Goal: Task Accomplishment & Management: Use online tool/utility

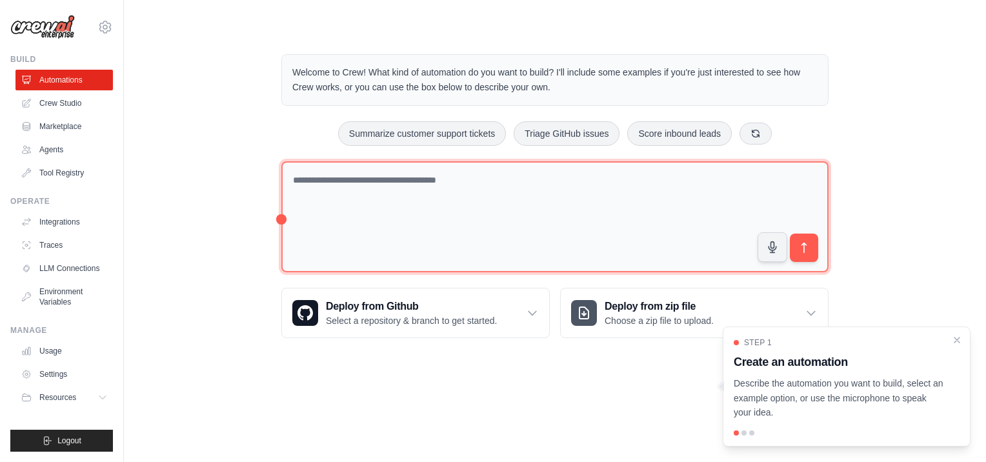
click at [425, 195] on textarea at bounding box center [554, 217] width 547 height 112
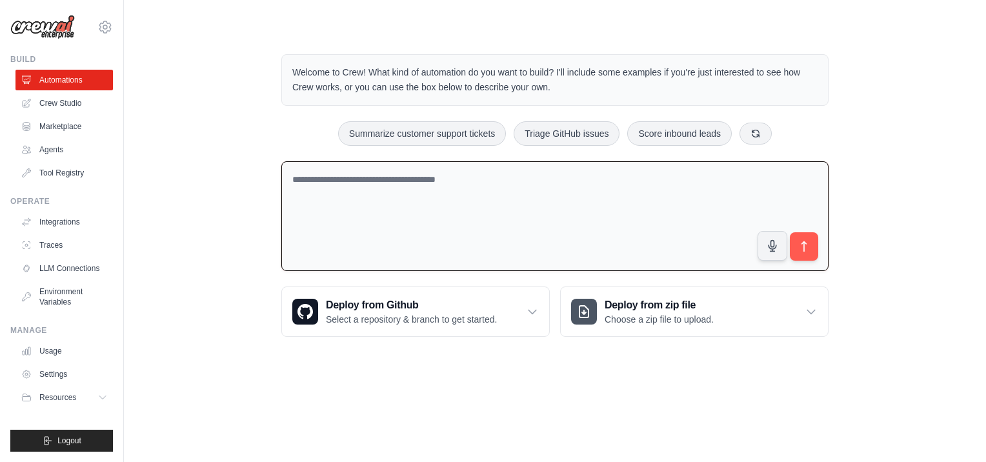
paste textarea "**********"
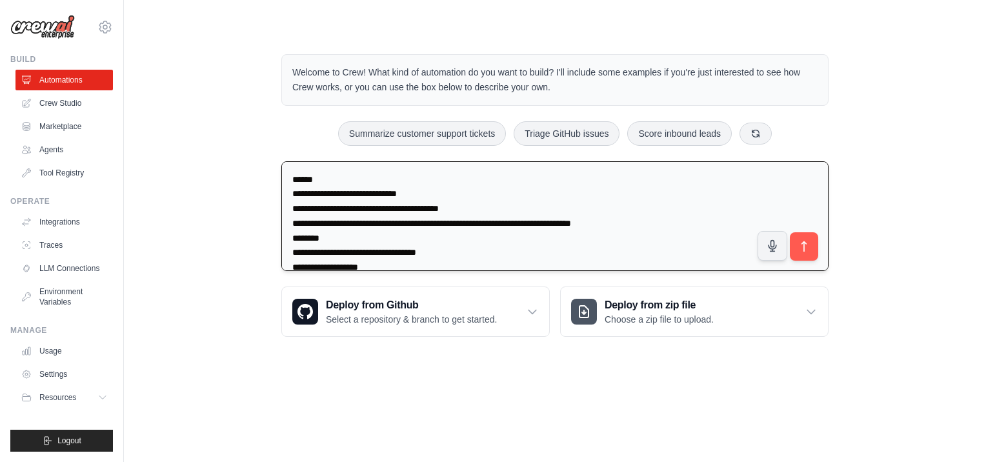
scroll to position [458, 0]
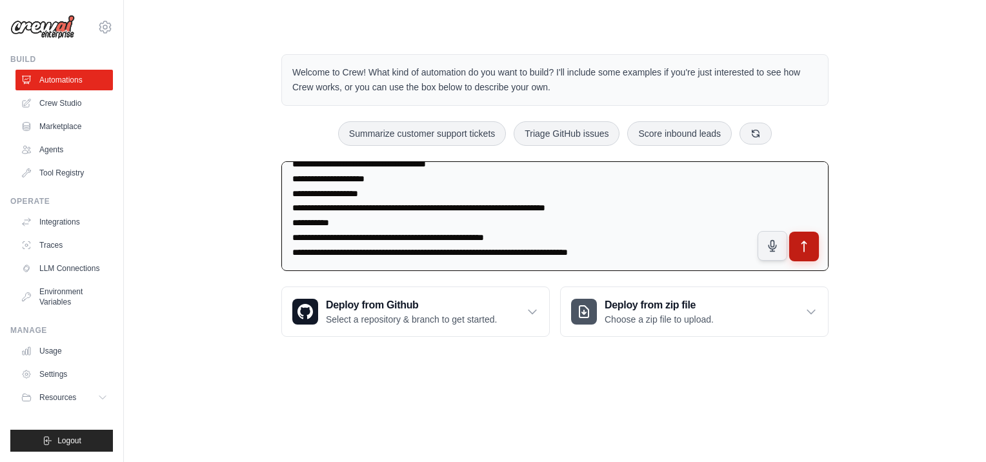
type textarea "**********"
click at [807, 248] on icon "submit" at bounding box center [805, 246] width 14 height 14
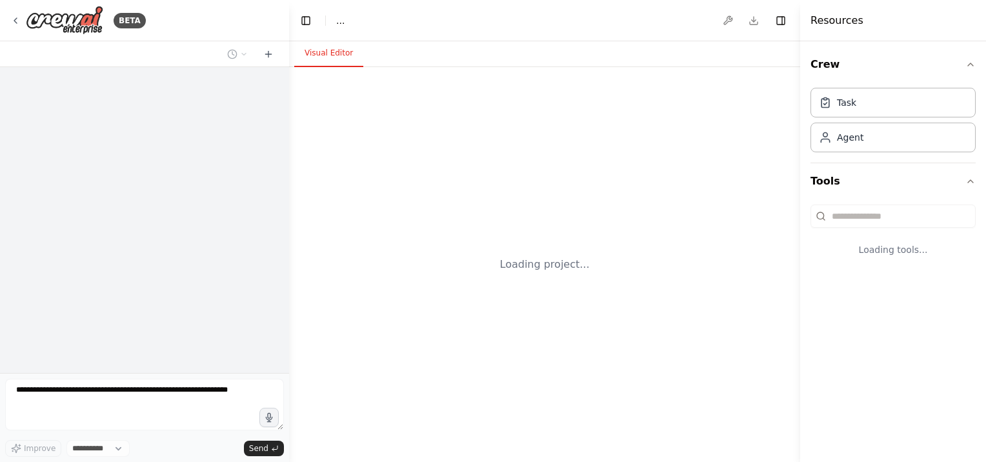
select select "****"
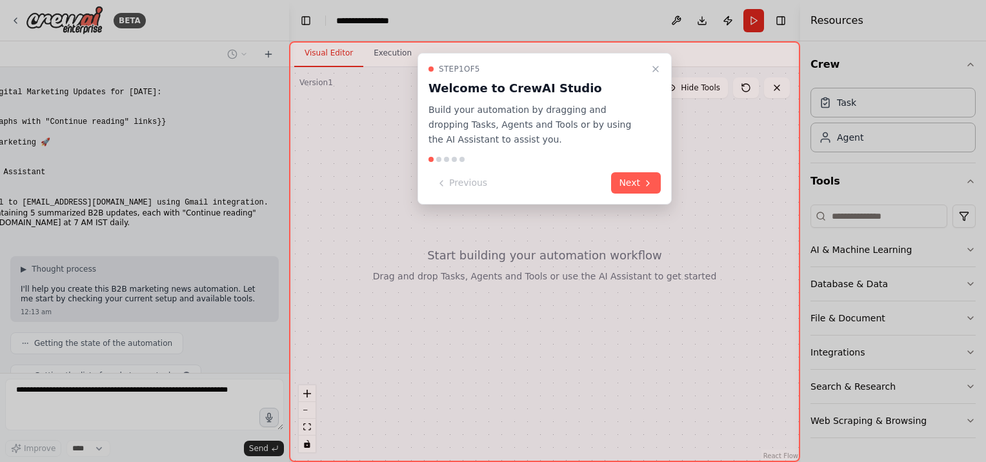
scroll to position [174, 0]
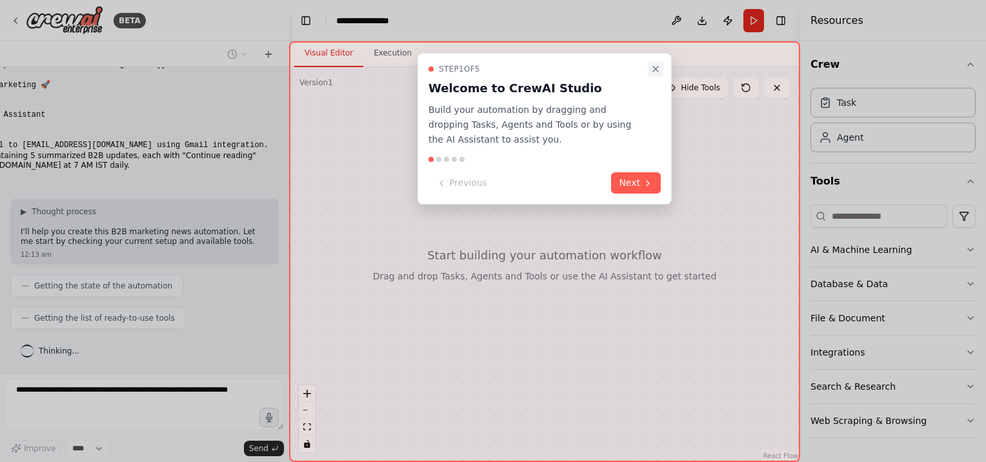
click at [654, 71] on icon "Close walkthrough" at bounding box center [655, 69] width 10 height 10
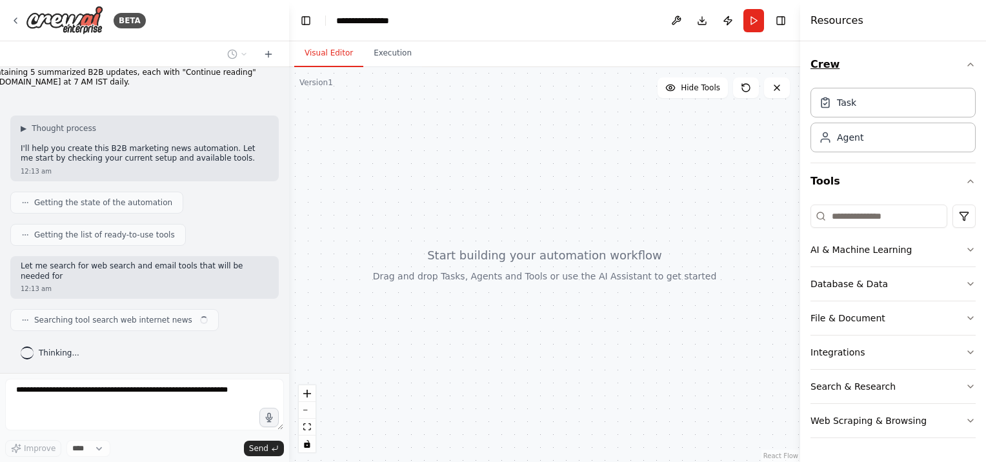
scroll to position [259, 0]
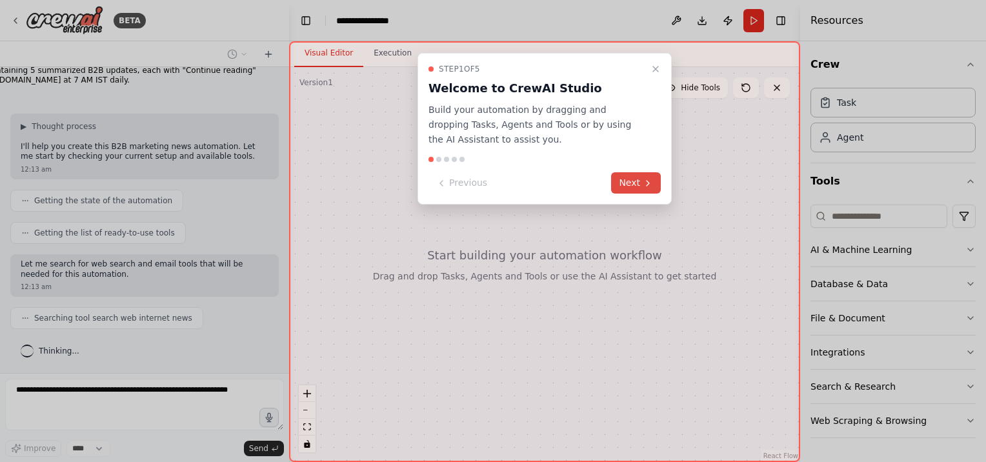
click at [620, 185] on button "Next" at bounding box center [636, 182] width 50 height 21
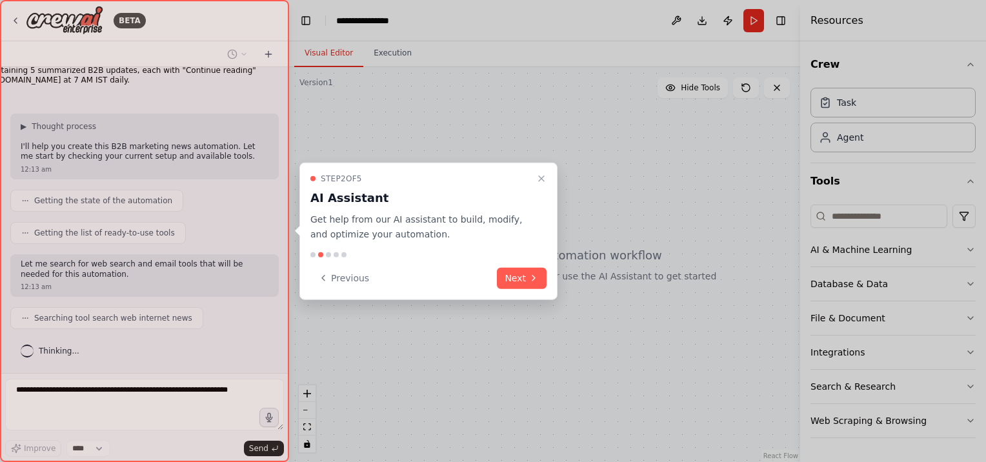
scroll to position [291, 0]
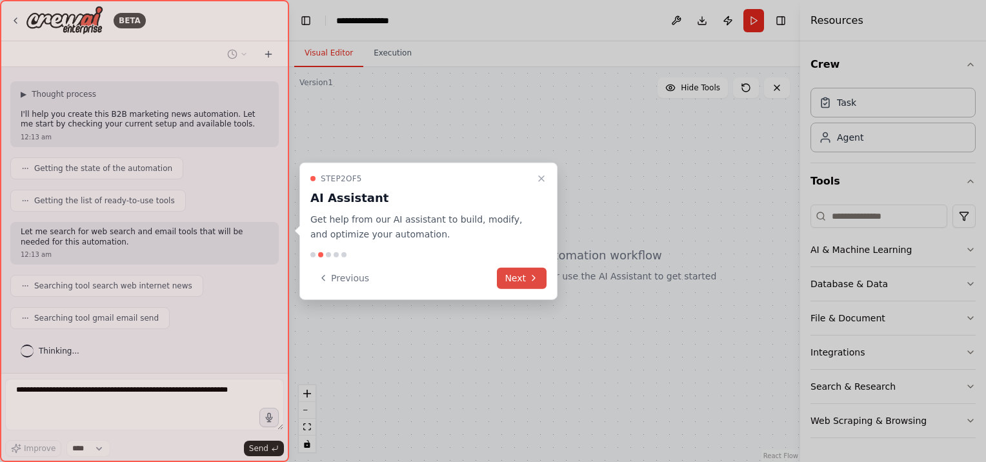
click at [516, 274] on button "Next" at bounding box center [522, 277] width 50 height 21
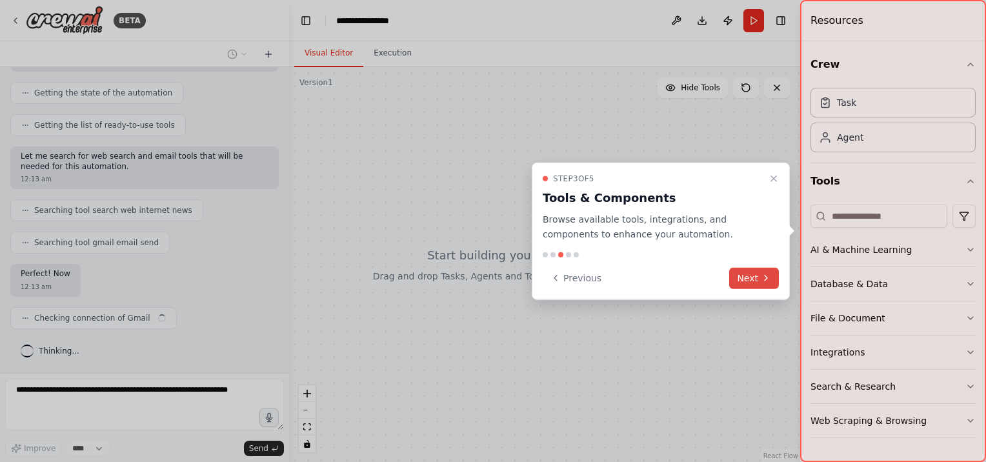
click at [767, 276] on icon at bounding box center [766, 278] width 10 height 10
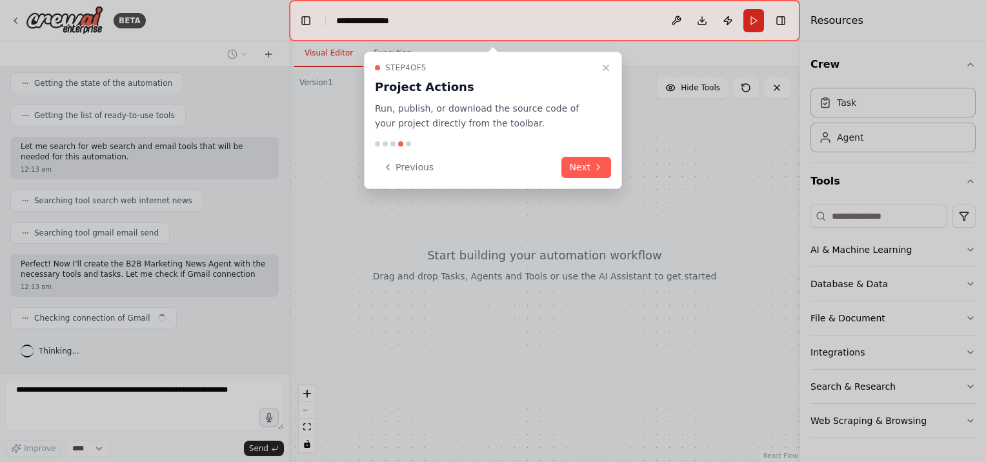
scroll to position [387, 0]
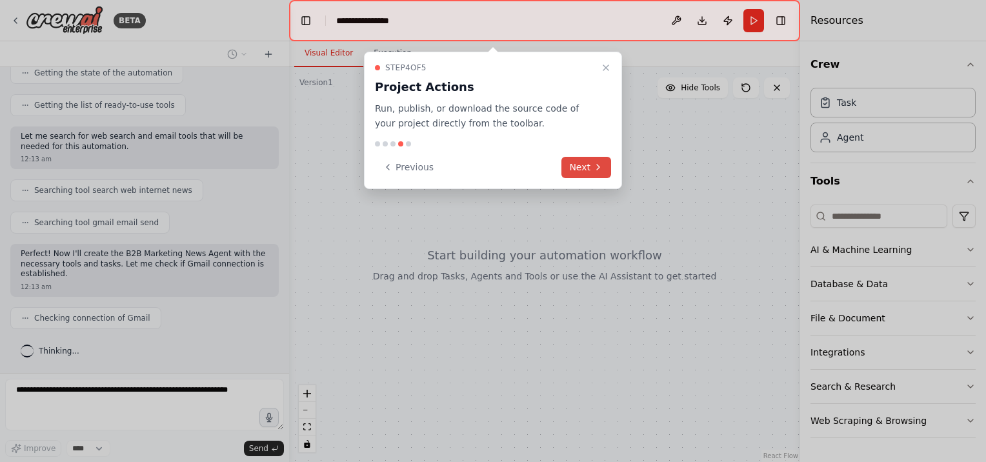
click at [587, 162] on button "Next" at bounding box center [586, 167] width 50 height 21
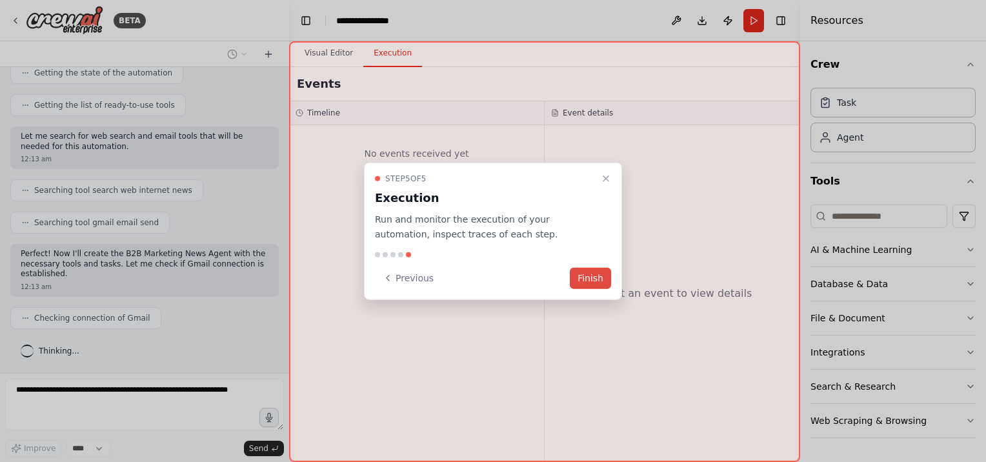
click at [583, 276] on button "Finish" at bounding box center [590, 277] width 41 height 21
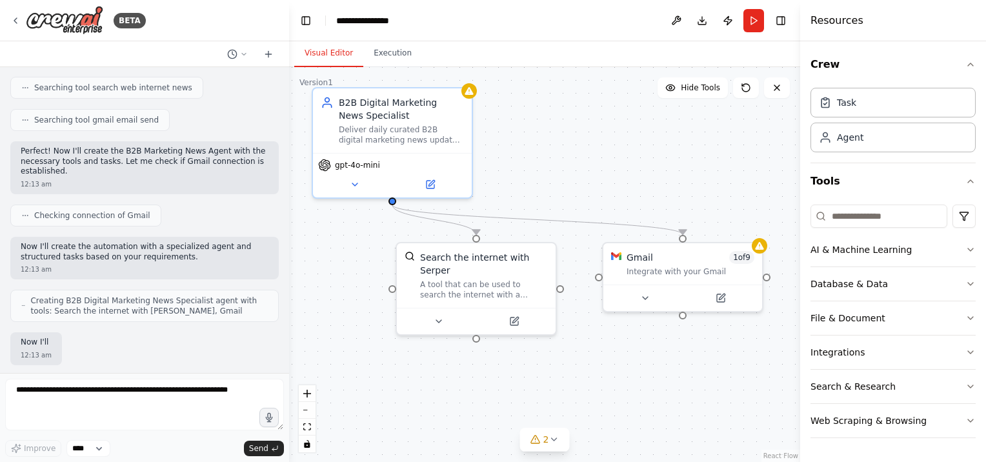
scroll to position [557, 0]
drag, startPoint x: 685, startPoint y: 212, endPoint x: 643, endPoint y: 167, distance: 61.2
click at [643, 167] on div ".deletable-edge-delete-btn { width: 20px; height: 20px; border: 0px solid #ffff…" at bounding box center [544, 264] width 511 height 395
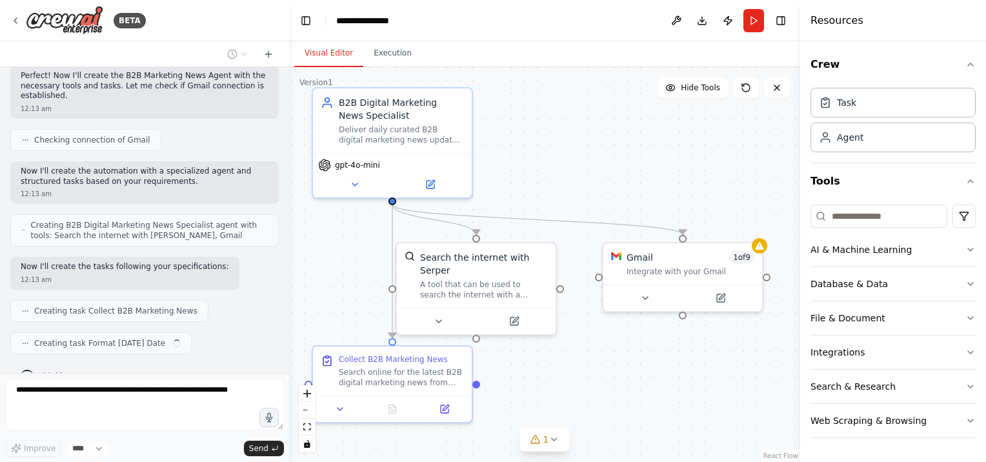
scroll to position [589, 0]
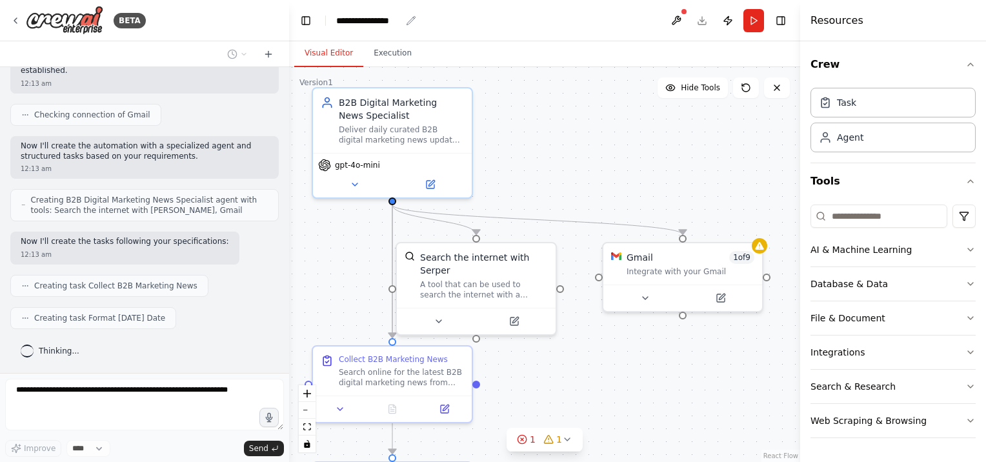
click at [399, 15] on div "**********" at bounding box center [368, 20] width 65 height 13
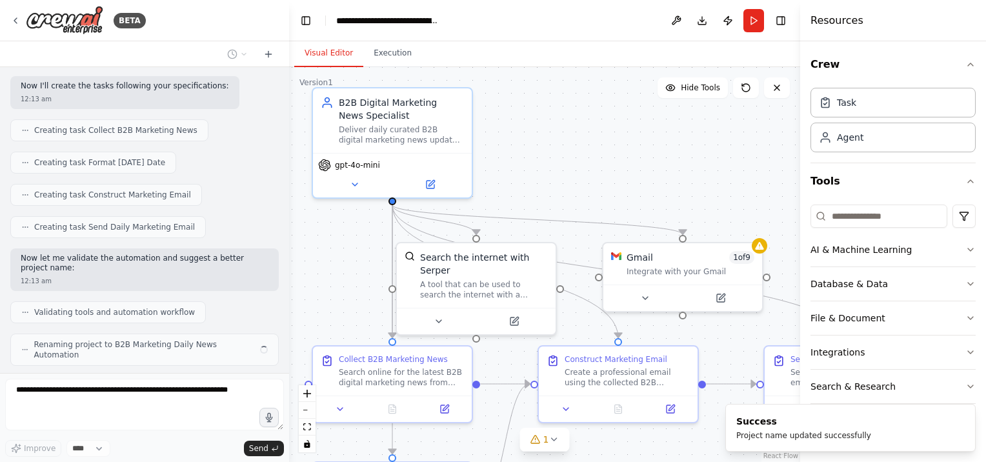
scroll to position [769, 0]
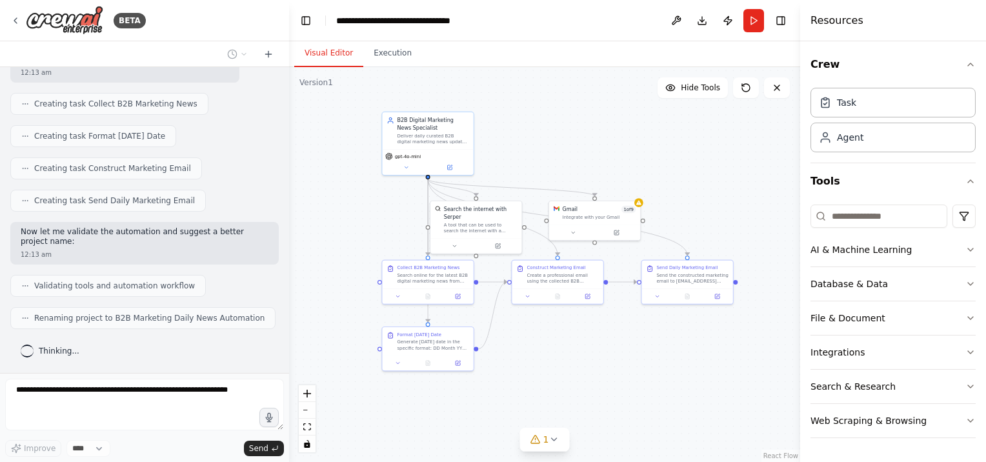
drag, startPoint x: 662, startPoint y: 376, endPoint x: 600, endPoint y: 354, distance: 65.9
click at [600, 354] on div ".deletable-edge-delete-btn { width: 20px; height: 20px; border: 0px solid #ffff…" at bounding box center [544, 264] width 511 height 395
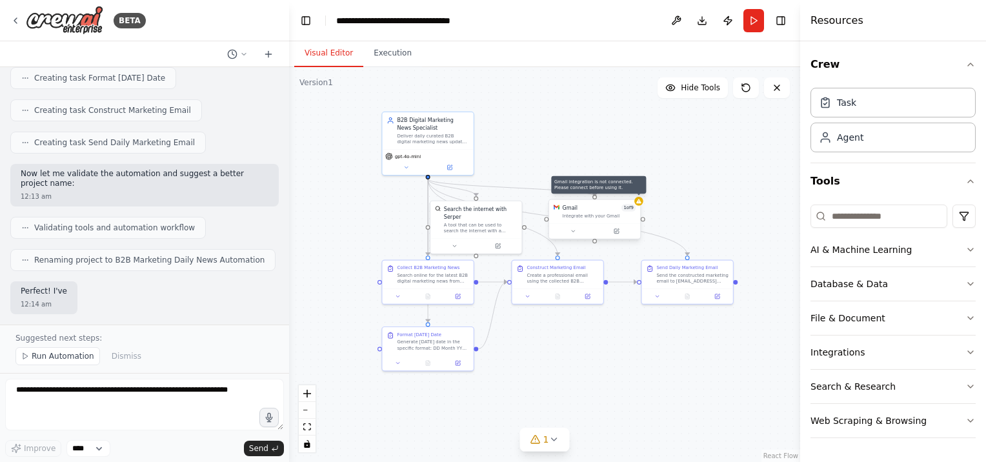
click at [640, 201] on icon at bounding box center [638, 201] width 5 height 5
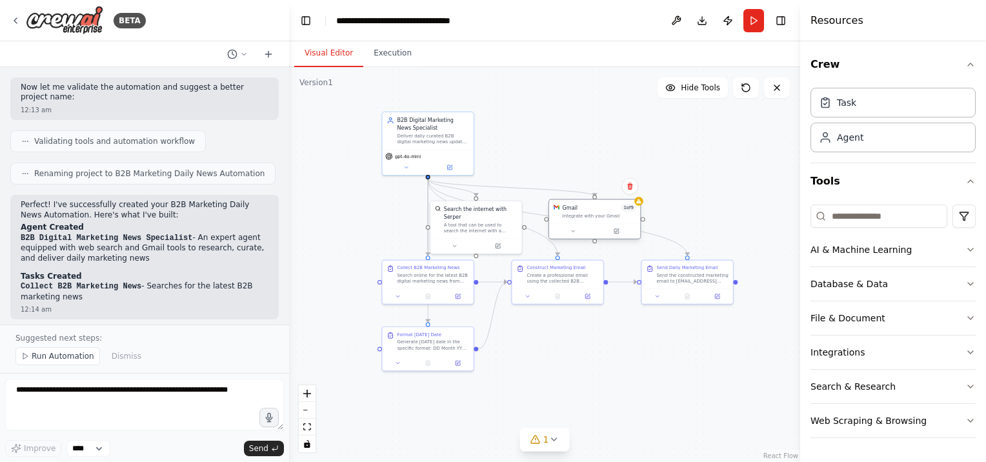
click at [616, 219] on div "Gmail 1 of 9 Integrate with your Gmail" at bounding box center [594, 211] width 91 height 24
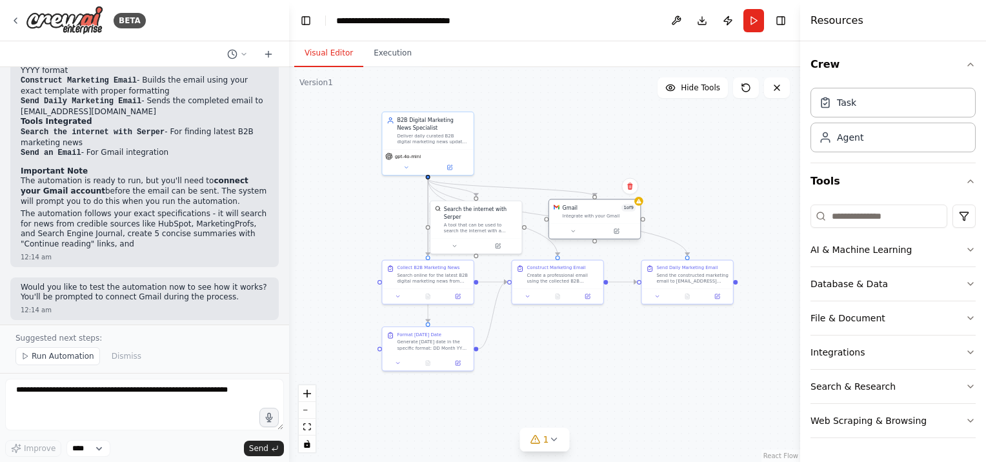
scroll to position [1176, 0]
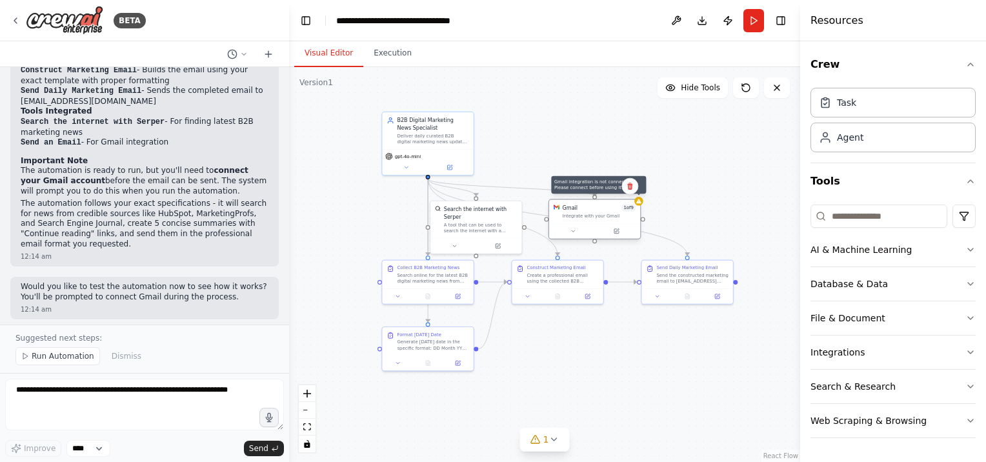
click at [641, 203] on icon at bounding box center [638, 201] width 5 height 5
click at [571, 228] on icon at bounding box center [573, 231] width 6 height 6
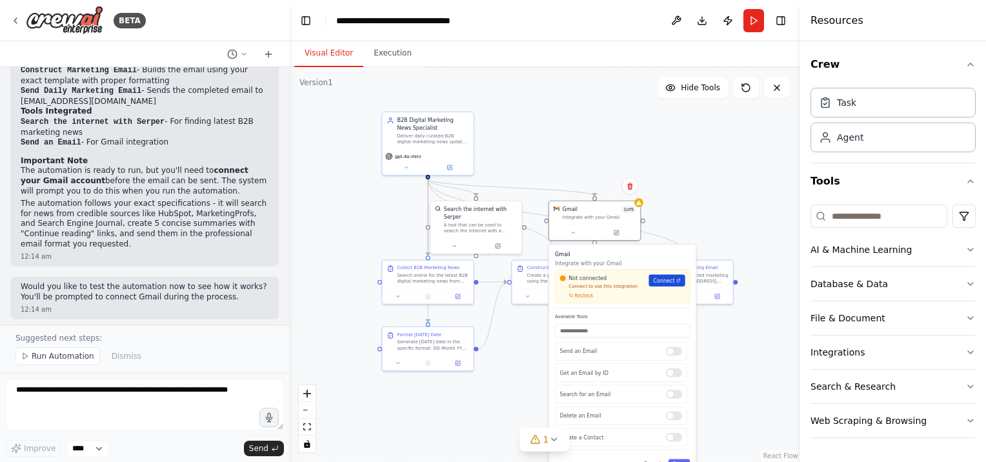
click at [670, 281] on span "Connect" at bounding box center [663, 280] width 21 height 7
click at [586, 294] on span "Recheck" at bounding box center [587, 295] width 19 height 6
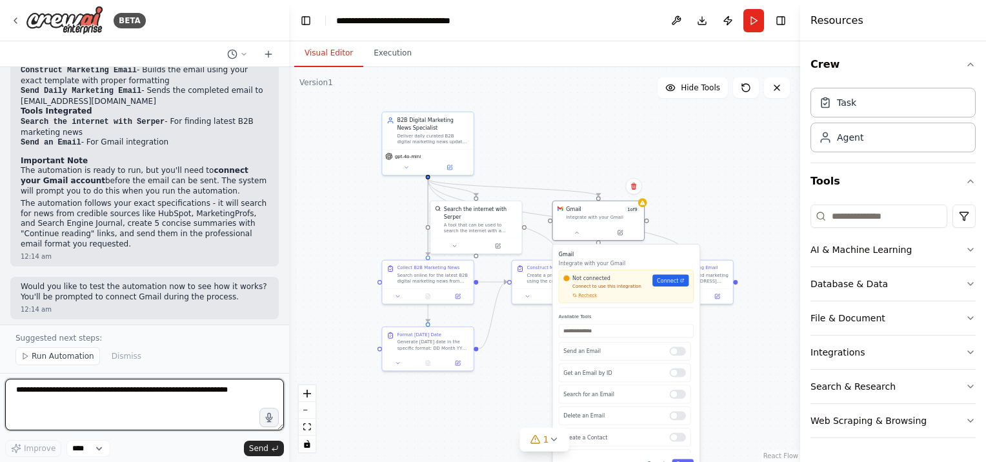
click at [113, 398] on textarea at bounding box center [144, 405] width 279 height 52
type textarea "**********"
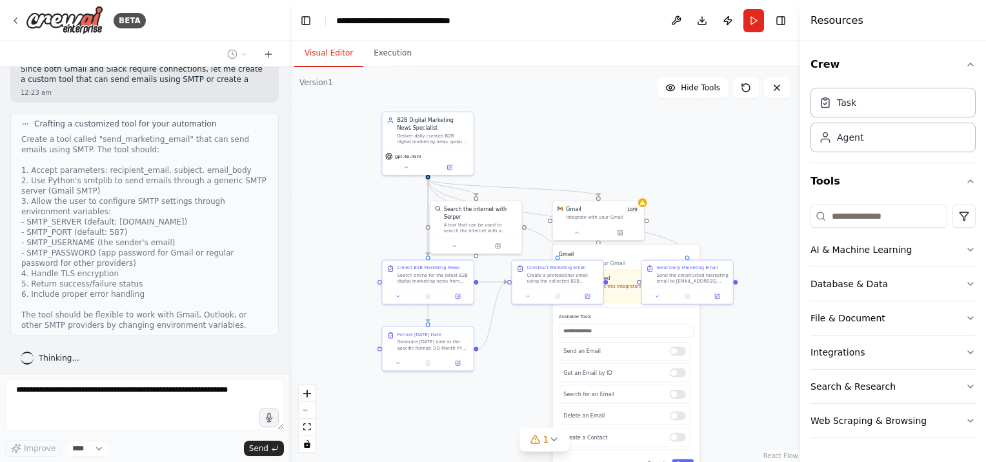
scroll to position [1759, 0]
click at [575, 232] on icon at bounding box center [576, 230] width 3 height 1
click at [575, 232] on icon at bounding box center [577, 231] width 6 height 6
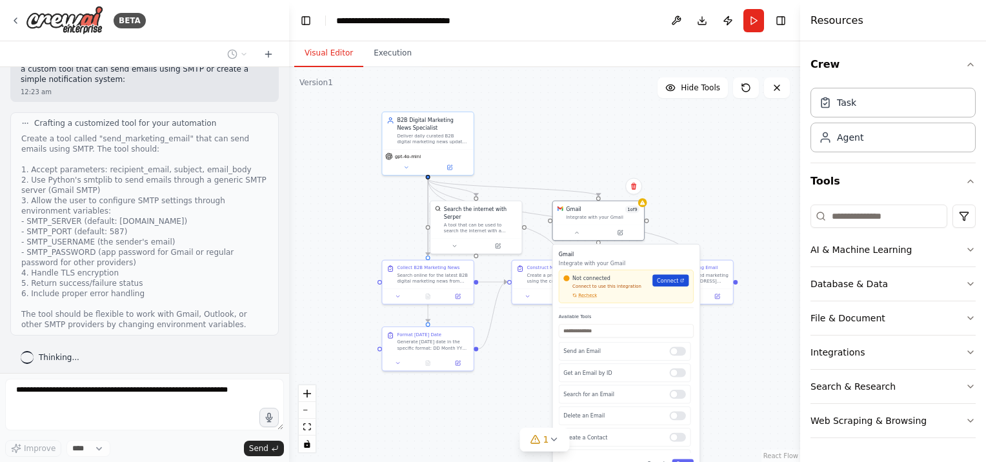
click at [669, 283] on span "Connect" at bounding box center [667, 280] width 21 height 7
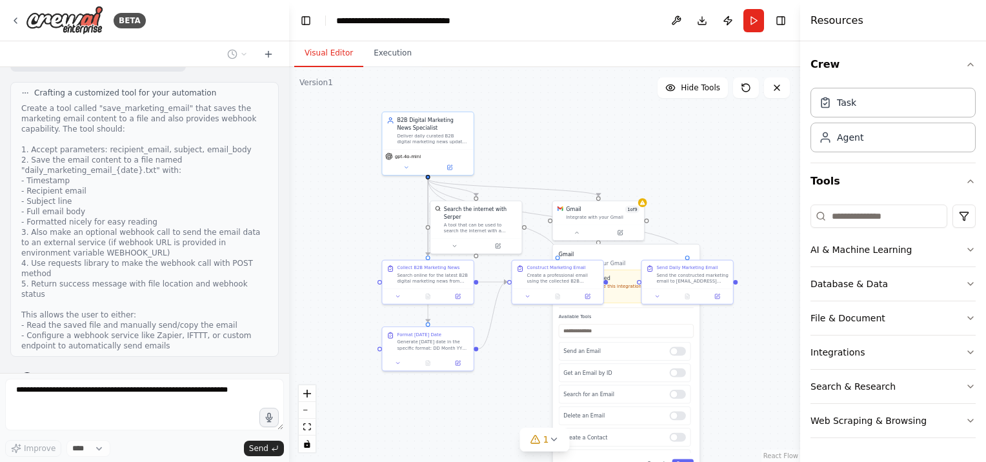
scroll to position [2076, 0]
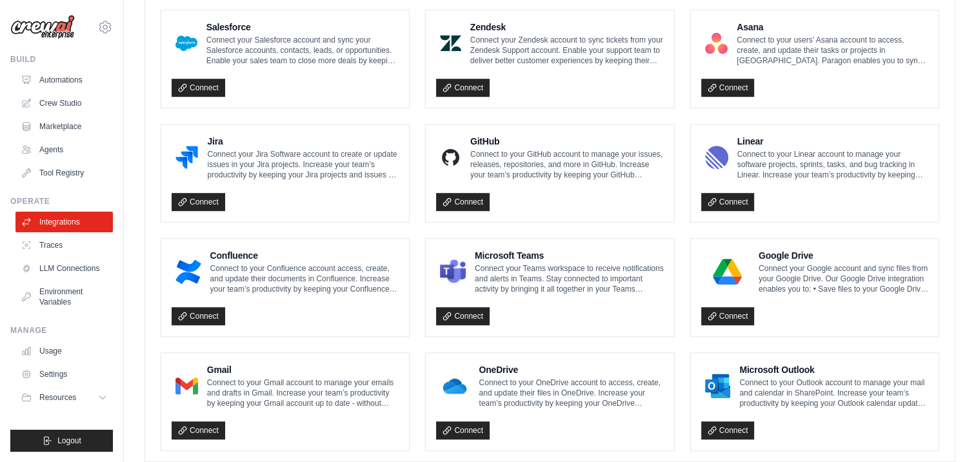
scroll to position [744, 0]
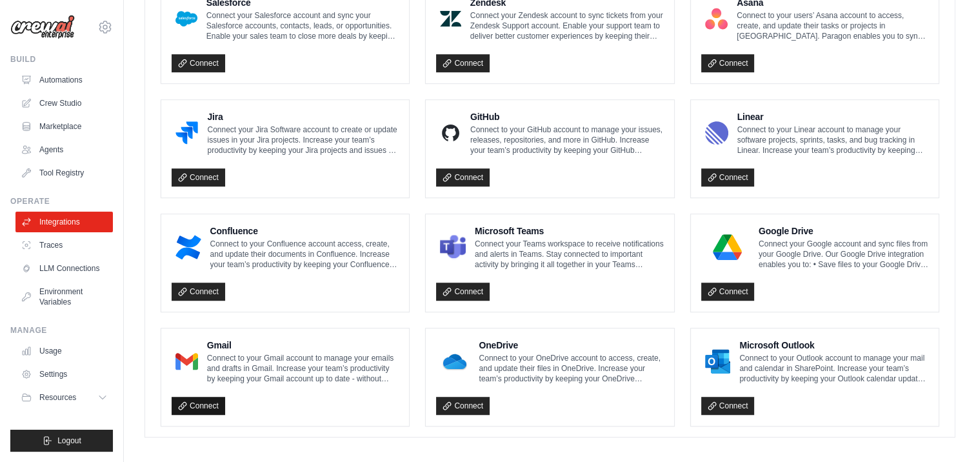
click at [203, 400] on link "Connect" at bounding box center [199, 406] width 54 height 18
click at [208, 399] on link "Connect" at bounding box center [199, 406] width 54 height 18
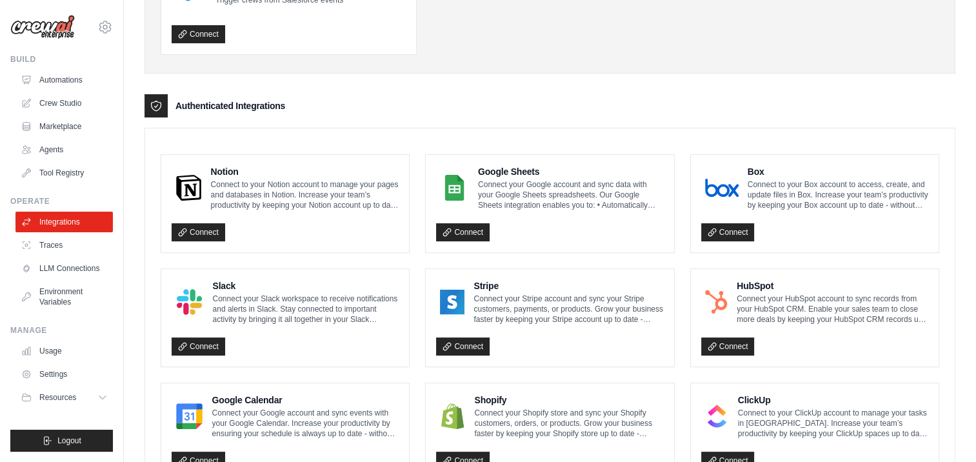
scroll to position [0, 0]
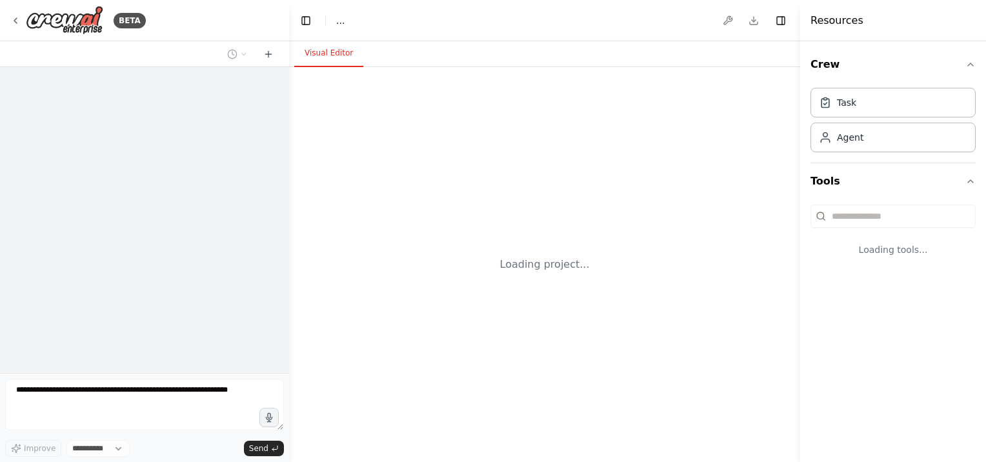
select select "****"
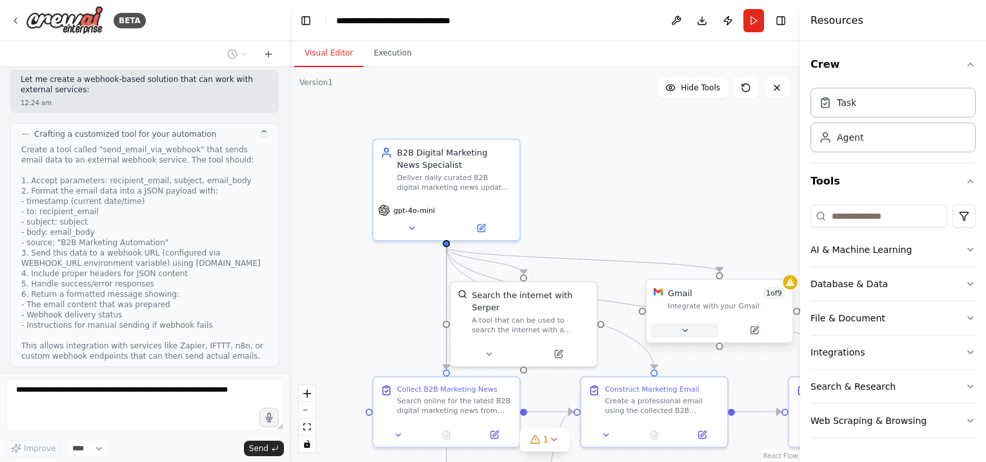
scroll to position [2383, 0]
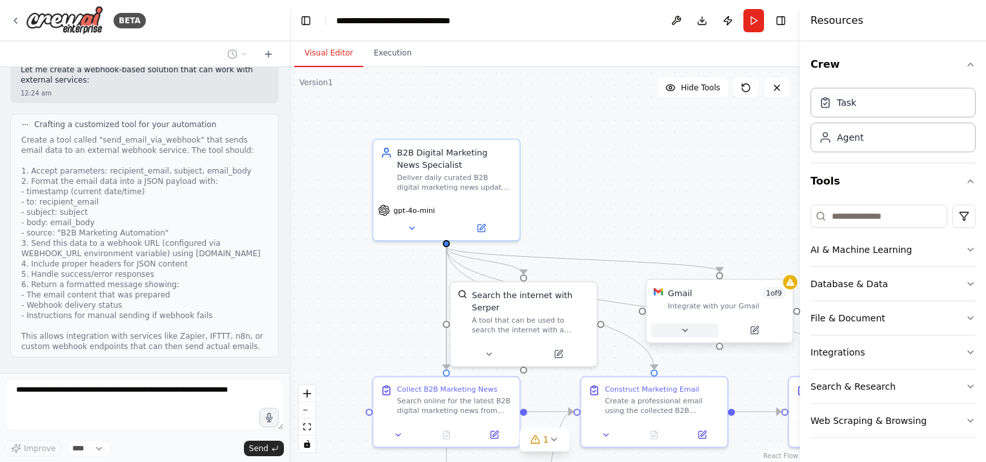
click at [681, 330] on icon at bounding box center [685, 331] width 10 height 10
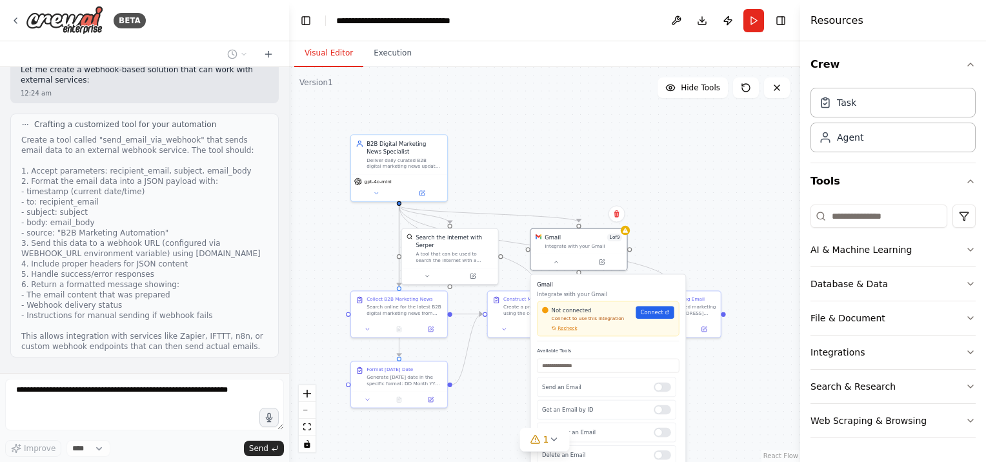
drag, startPoint x: 705, startPoint y: 229, endPoint x: 576, endPoint y: 159, distance: 147.6
click at [576, 159] on div ".deletable-edge-delete-btn { width: 20px; height: 20px; border: 0px solid #ffff…" at bounding box center [544, 264] width 511 height 395
click at [653, 314] on span "Connect" at bounding box center [652, 312] width 23 height 8
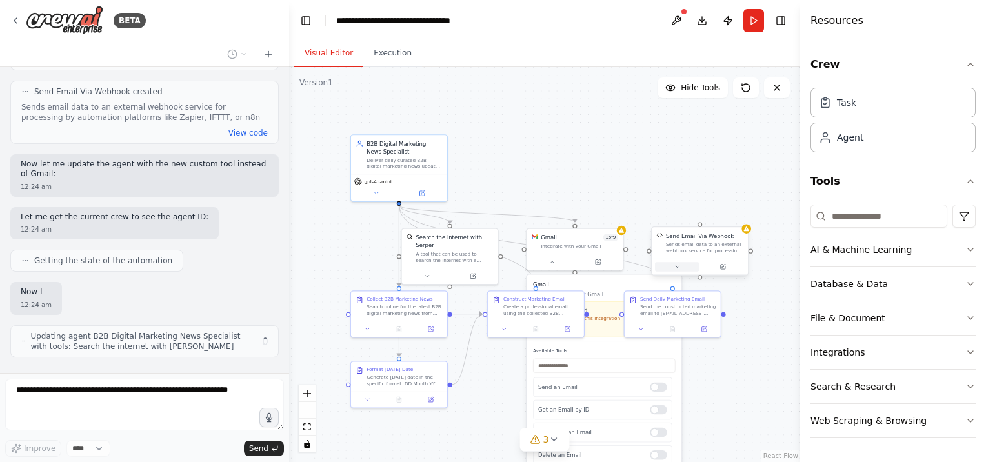
scroll to position [2670, 0]
click at [676, 266] on icon at bounding box center [677, 266] width 3 height 1
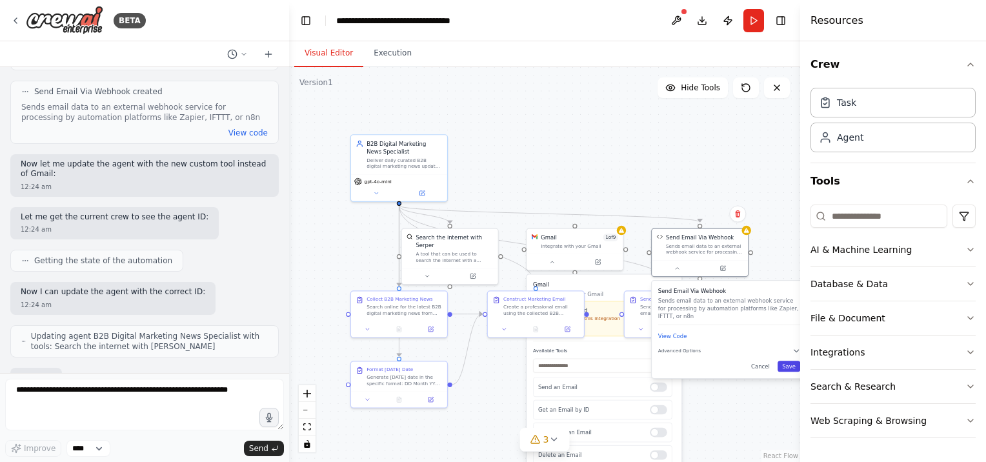
click at [792, 364] on button "Save" at bounding box center [789, 366] width 23 height 11
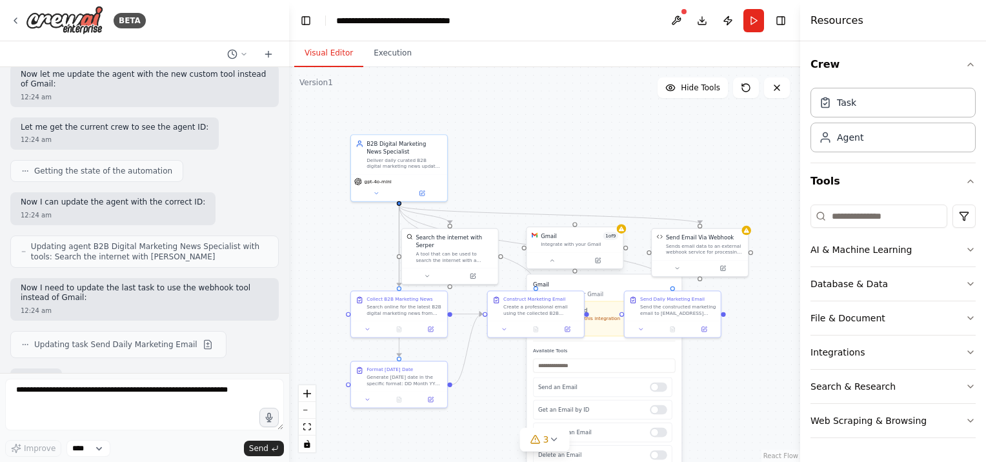
scroll to position [2835, 0]
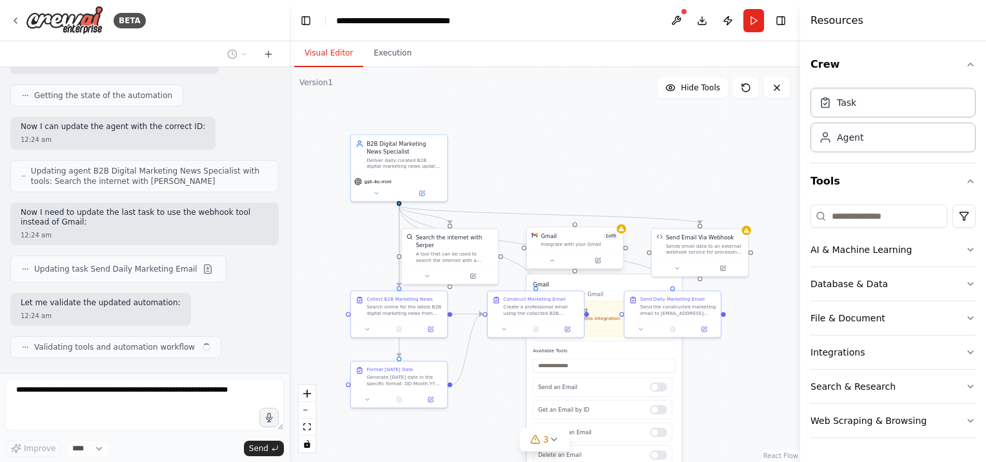
click at [596, 252] on div at bounding box center [575, 260] width 96 height 16
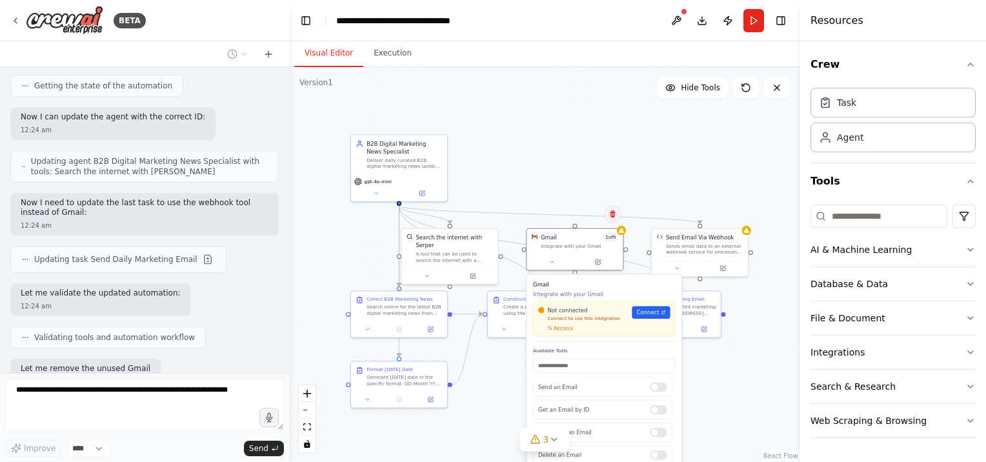
scroll to position [2910, 0]
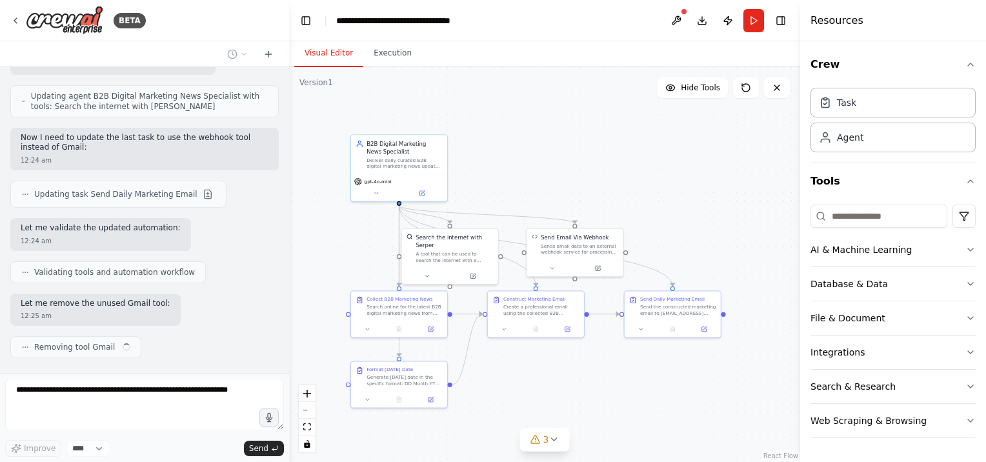
click at [614, 212] on div ".deletable-edge-delete-btn { width: 20px; height: 20px; border: 0px solid #ffff…" at bounding box center [544, 264] width 511 height 395
click at [579, 254] on div "Send Email Via Webhook Sends email data to an external webhook service for proc…" at bounding box center [575, 242] width 96 height 31
click at [556, 268] on button at bounding box center [552, 267] width 44 height 10
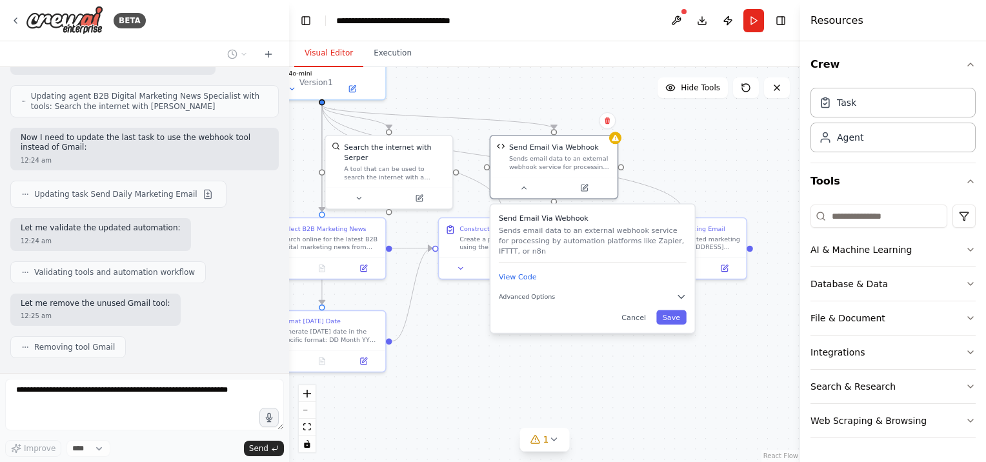
click at [694, 159] on div ".deletable-edge-delete-btn { width: 20px; height: 20px; border: 0px solid #ffff…" at bounding box center [544, 264] width 511 height 395
click at [549, 442] on icon at bounding box center [554, 439] width 10 height 10
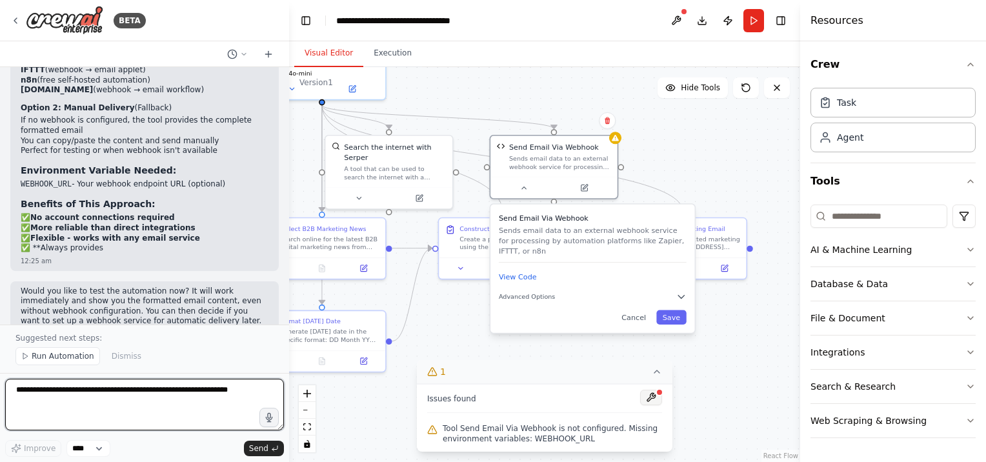
scroll to position [3412, 0]
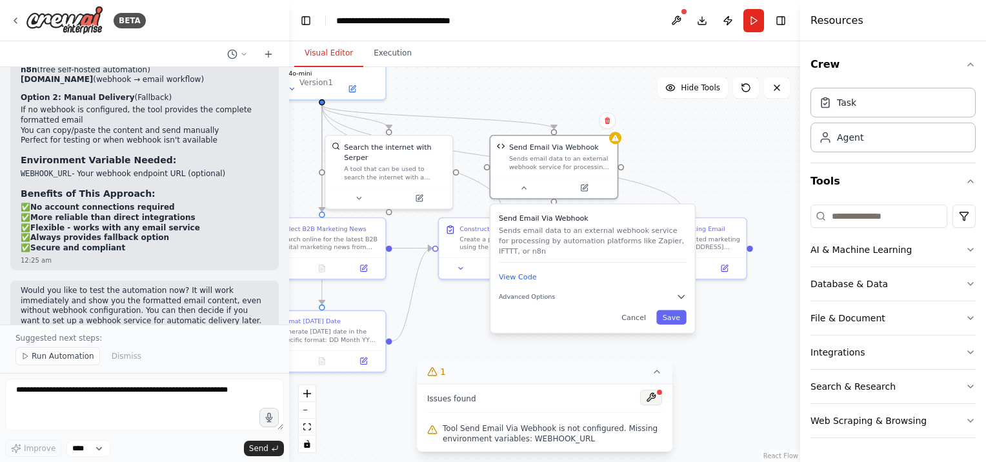
click at [649, 396] on button at bounding box center [651, 397] width 22 height 15
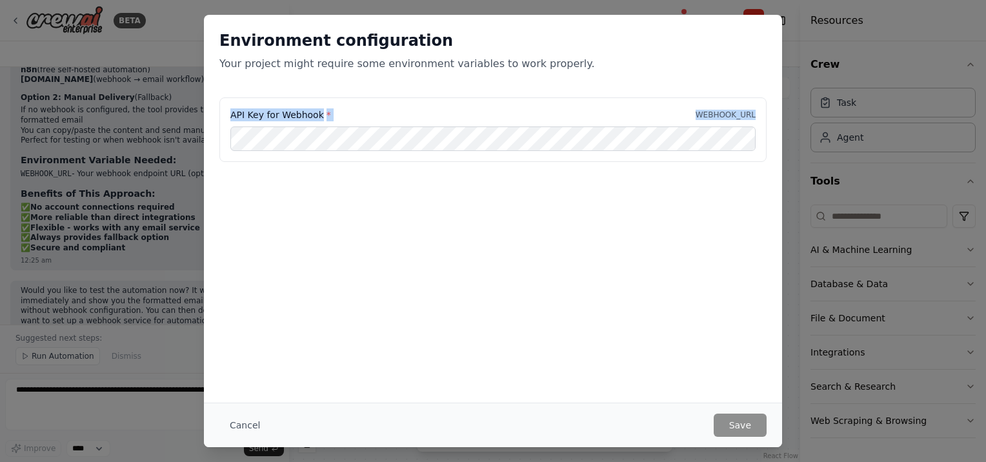
click at [529, 146] on div "API Key for Webhook * WEBHOOK_URL" at bounding box center [492, 129] width 547 height 65
copy div "API Key for Webhook * WEBHOOK_URL"
click at [255, 421] on button "Cancel" at bounding box center [244, 425] width 51 height 23
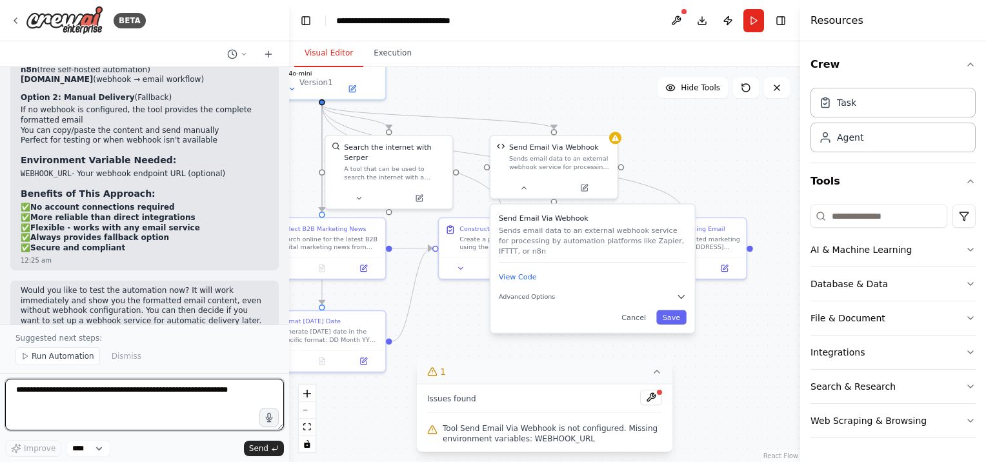
click at [95, 394] on textarea at bounding box center [144, 405] width 279 height 52
paste textarea "**********"
type textarea "**********"
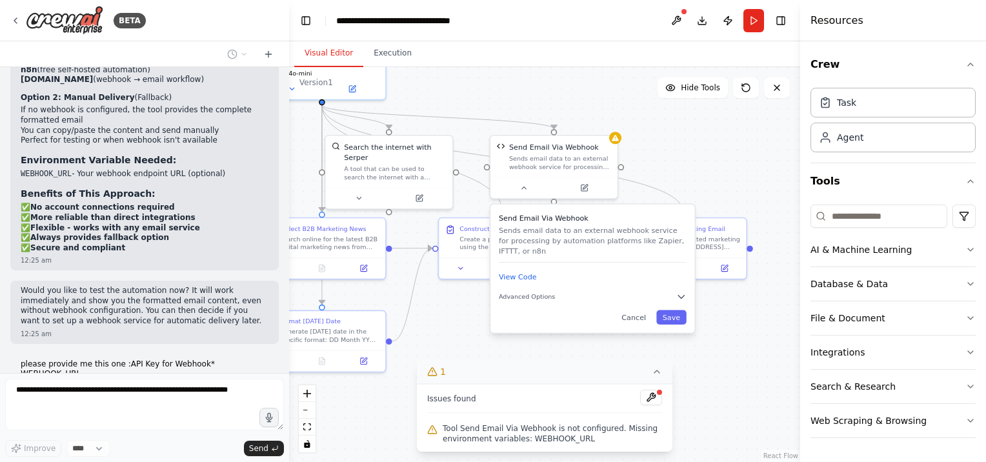
scroll to position [3440, 0]
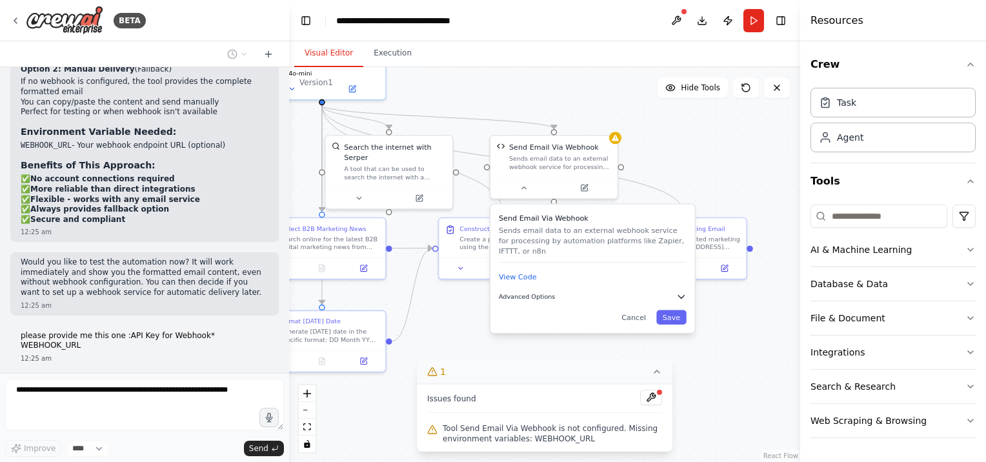
click at [547, 292] on span "Advanced Options" at bounding box center [527, 296] width 56 height 8
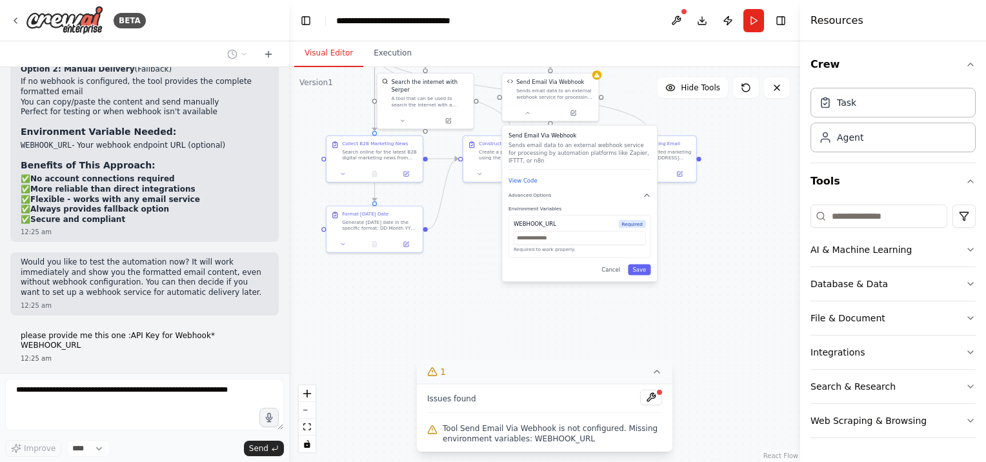
drag, startPoint x: 702, startPoint y: 333, endPoint x: 700, endPoint y: 233, distance: 100.0
click at [700, 233] on div ".deletable-edge-delete-btn { width: 20px; height: 20px; border: 0px solid #ffff…" at bounding box center [544, 264] width 511 height 395
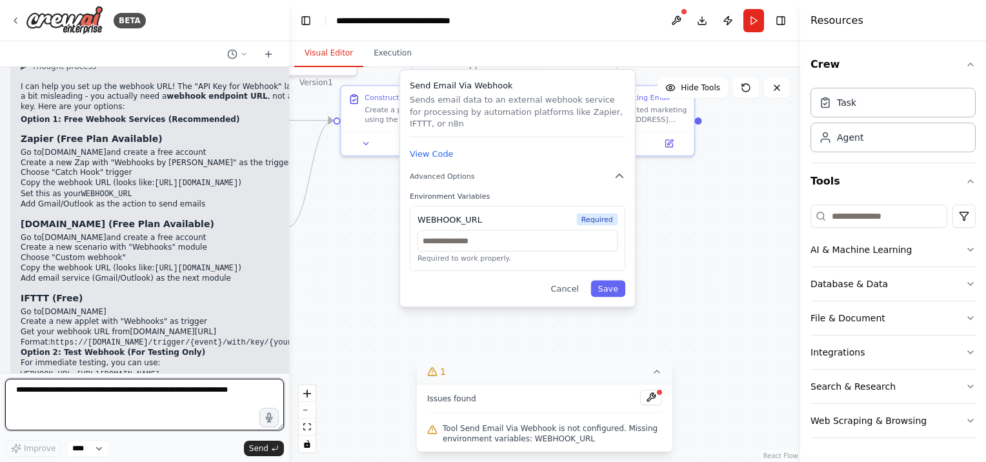
scroll to position [3701, 0]
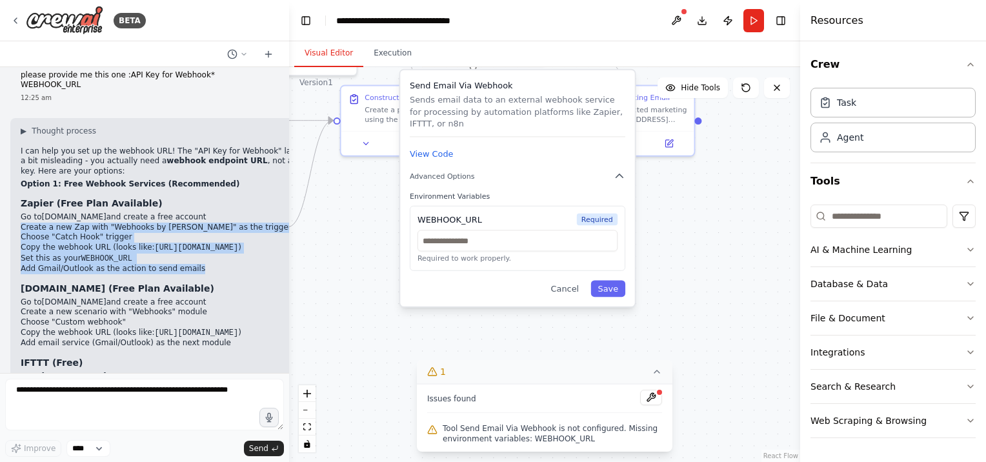
drag, startPoint x: 21, startPoint y: 188, endPoint x: 194, endPoint y: 240, distance: 180.5
click at [194, 240] on ol "Go to zapier.com and create a free account Create a new Zap with "Webhooks by Z…" at bounding box center [168, 243] width 295 height 62
copy ol "Create a new Zap with "Webhooks by Zapier" as the trigger Choose "Catch Hook" t…"
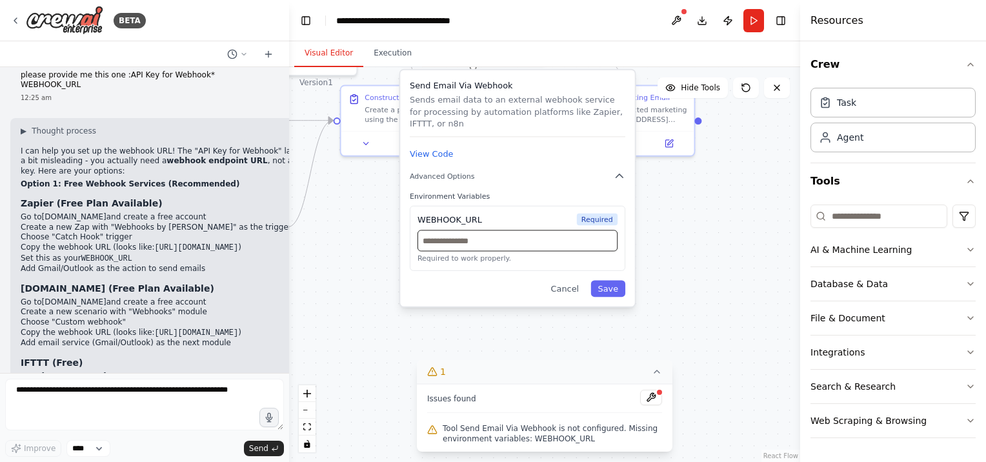
click at [498, 235] on input "text" at bounding box center [518, 240] width 200 height 21
paste input "**********"
type input "**********"
click at [612, 287] on button "Save" at bounding box center [607, 288] width 35 height 17
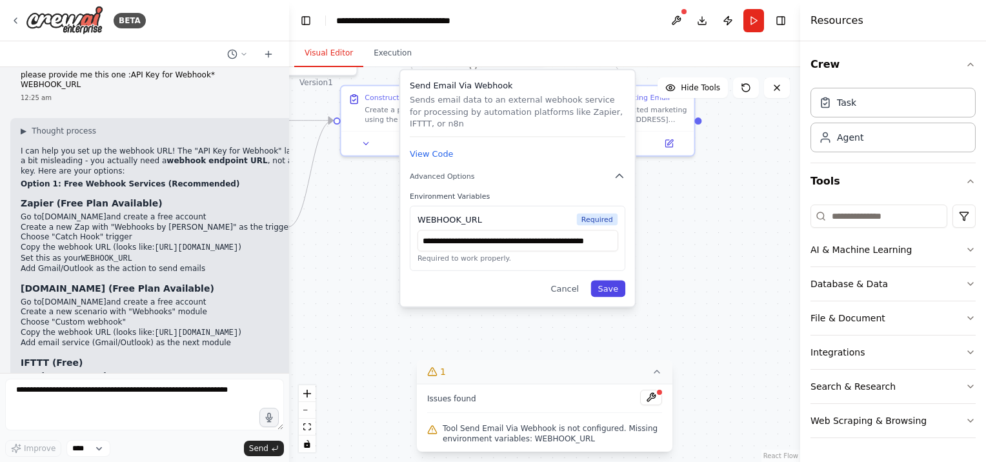
scroll to position [0, 0]
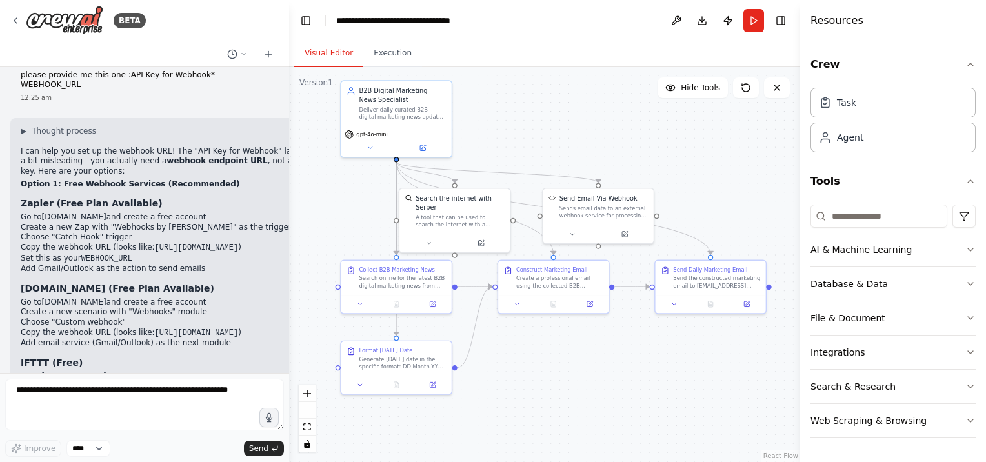
drag, startPoint x: 516, startPoint y: 250, endPoint x: 607, endPoint y: 376, distance: 155.7
click at [607, 376] on div ".deletable-edge-delete-btn { width: 20px; height: 20px; border: 0px solid #ffff…" at bounding box center [544, 264] width 511 height 395
click at [756, 26] on button "Run" at bounding box center [753, 20] width 21 height 23
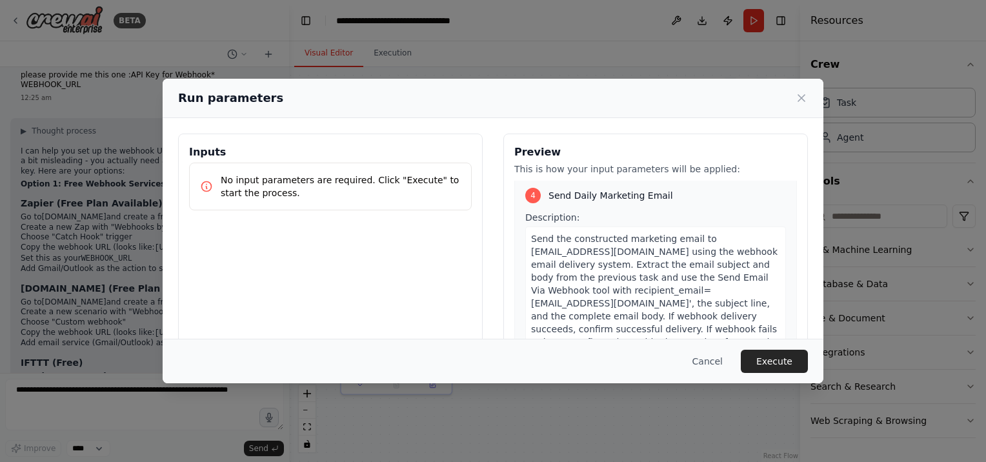
scroll to position [854, 0]
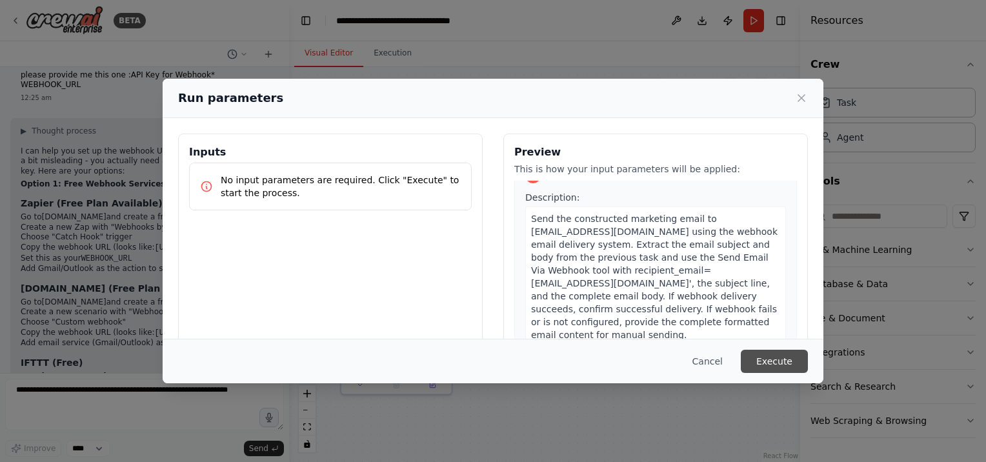
click at [769, 364] on button "Execute" at bounding box center [774, 361] width 67 height 23
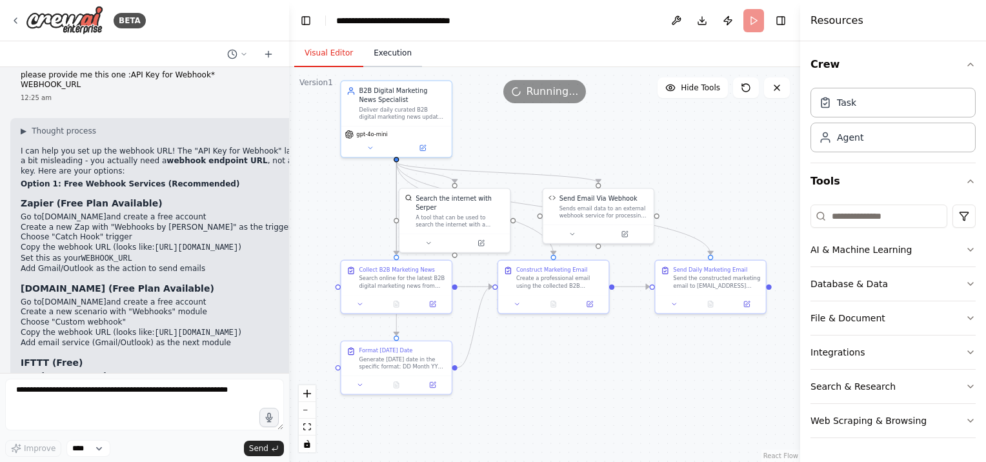
click at [388, 62] on button "Execution" at bounding box center [392, 53] width 59 height 27
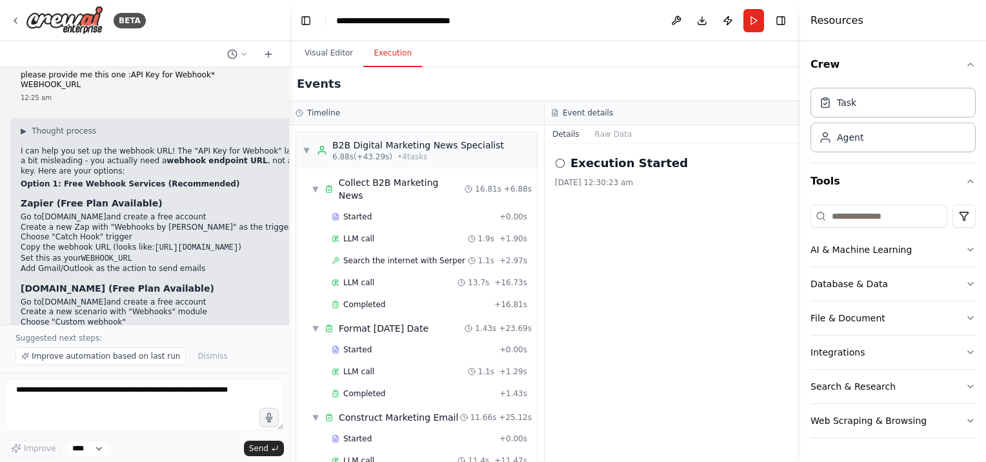
scroll to position [200, 0]
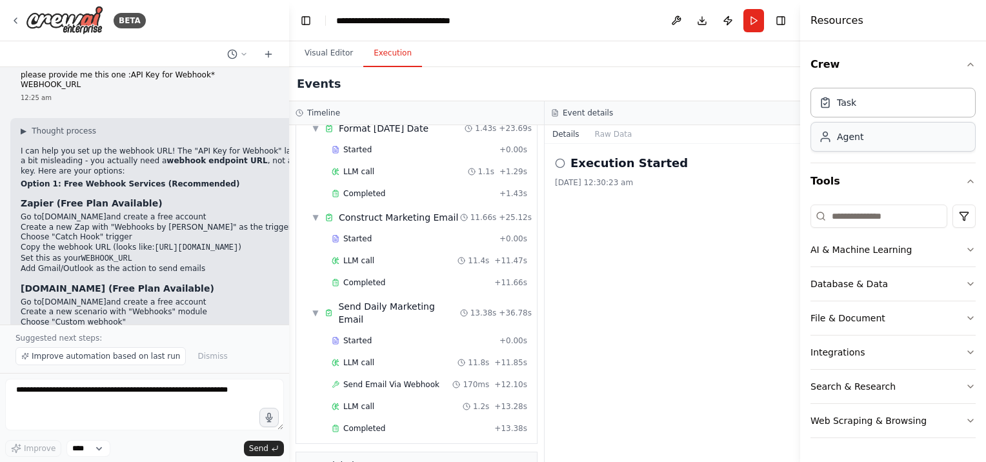
click at [858, 137] on div "Agent" at bounding box center [850, 136] width 26 height 13
click at [341, 48] on button "Visual Editor" at bounding box center [328, 53] width 69 height 27
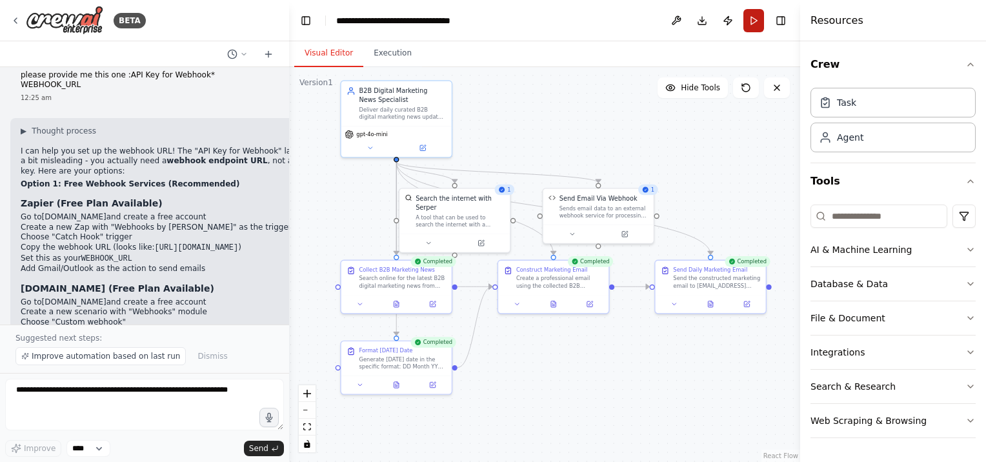
click at [749, 23] on button "Run" at bounding box center [753, 20] width 21 height 23
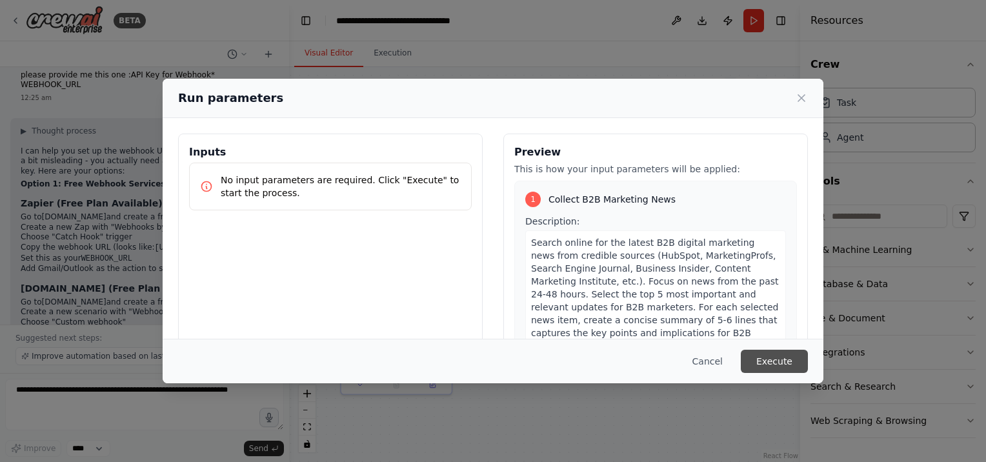
click at [778, 361] on button "Execute" at bounding box center [774, 361] width 67 height 23
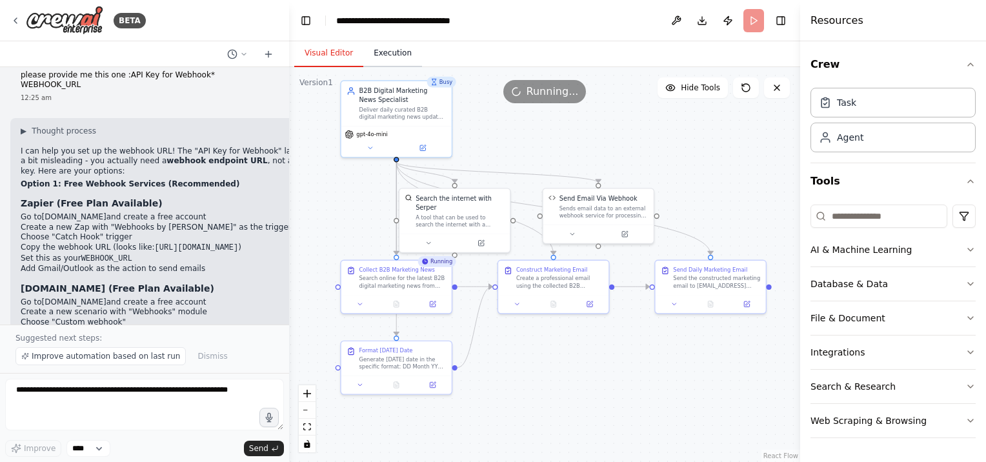
click at [387, 59] on button "Execution" at bounding box center [392, 53] width 59 height 27
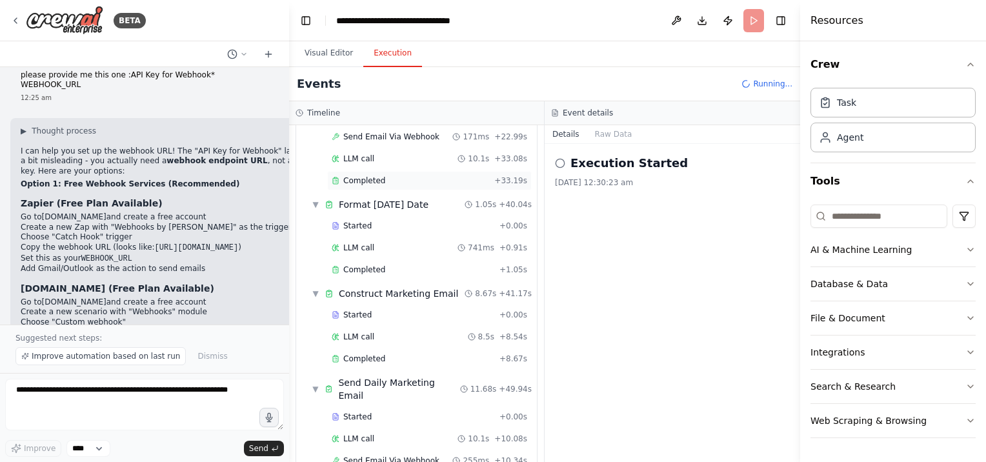
scroll to position [417, 0]
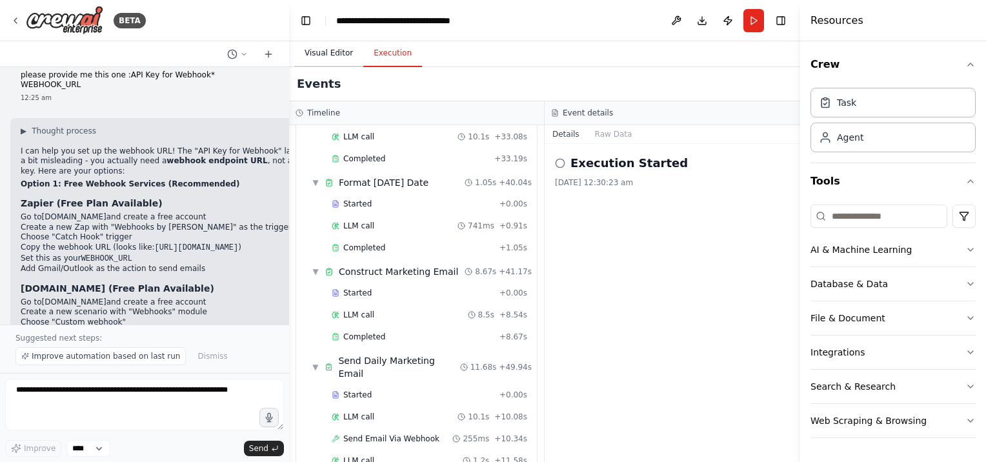
click at [321, 50] on button "Visual Editor" at bounding box center [328, 53] width 69 height 27
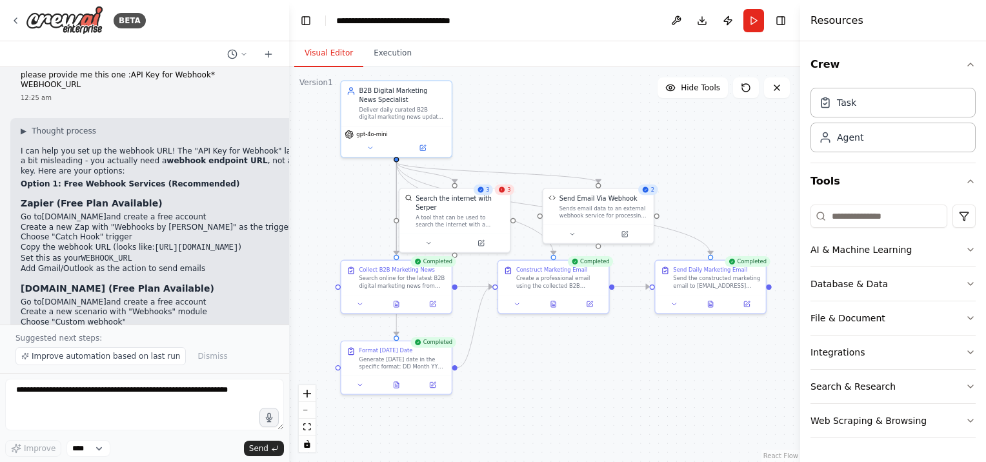
click at [505, 193] on icon at bounding box center [501, 189] width 7 height 7
click at [426, 237] on icon at bounding box center [428, 240] width 7 height 7
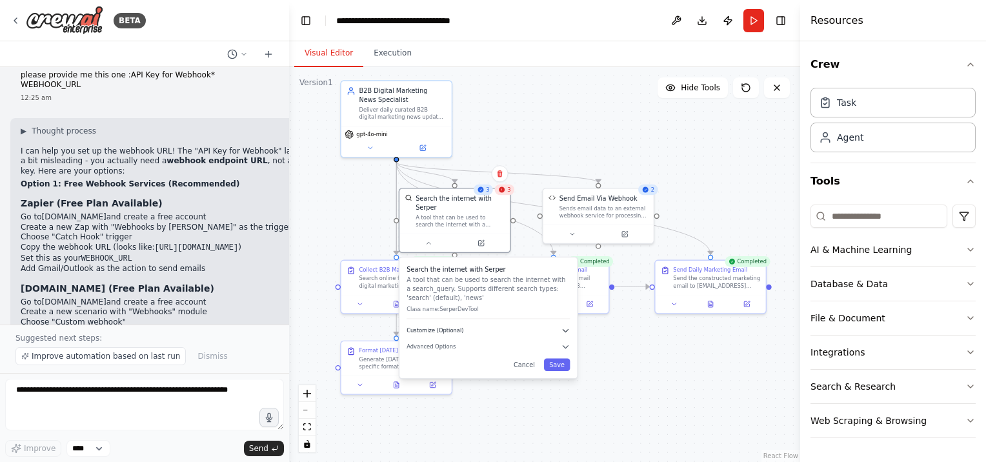
click at [529, 326] on button "Customize (Optional)" at bounding box center [488, 330] width 163 height 9
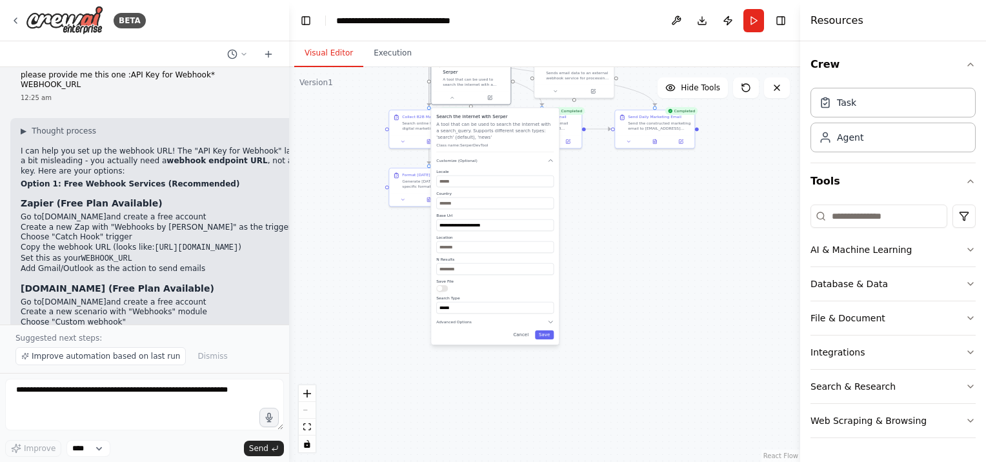
drag, startPoint x: 622, startPoint y: 381, endPoint x: 618, endPoint y: 214, distance: 166.6
click at [618, 214] on div ".deletable-edge-delete-btn { width: 20px; height: 20px; border: 0px solid #ffff…" at bounding box center [544, 264] width 511 height 395
click at [525, 330] on button "Cancel" at bounding box center [520, 334] width 23 height 9
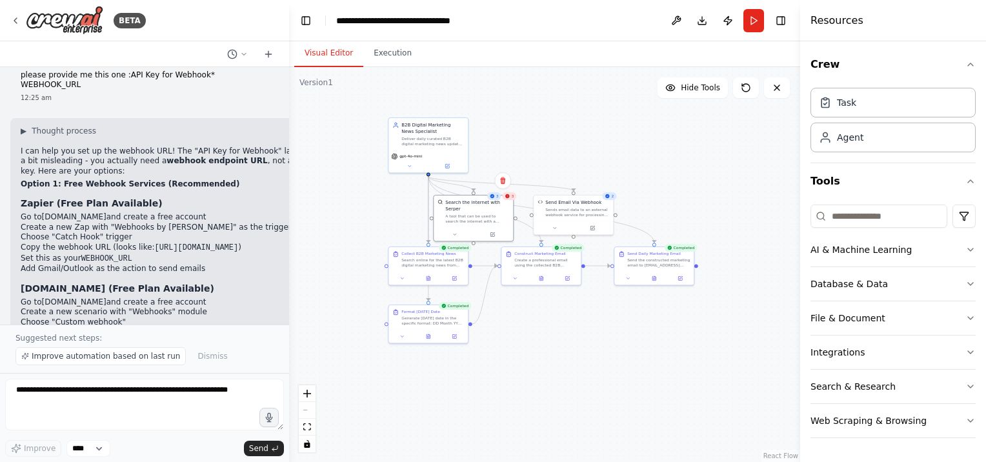
drag, startPoint x: 609, startPoint y: 223, endPoint x: 609, endPoint y: 359, distance: 136.8
click at [609, 359] on div ".deletable-edge-delete-btn { width: 20px; height: 20px; border: 0px solid #ffff…" at bounding box center [544, 264] width 511 height 395
click at [556, 227] on icon at bounding box center [555, 226] width 5 height 5
click at [578, 296] on button "Advanced Options" at bounding box center [597, 296] width 117 height 6
click at [305, 447] on icon "toggle interactivity" at bounding box center [307, 444] width 6 height 8
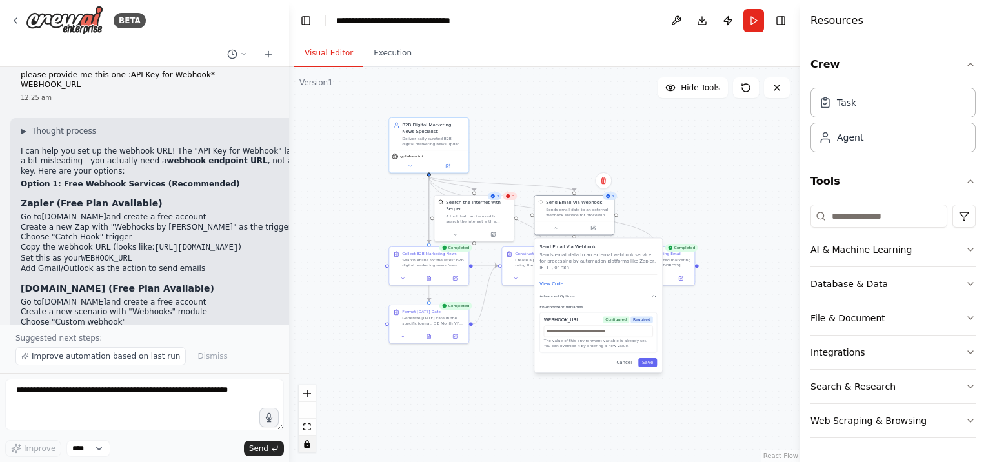
click at [305, 447] on icon "toggle interactivity" at bounding box center [307, 444] width 6 height 8
click at [385, 50] on button "Execution" at bounding box center [392, 53] width 59 height 27
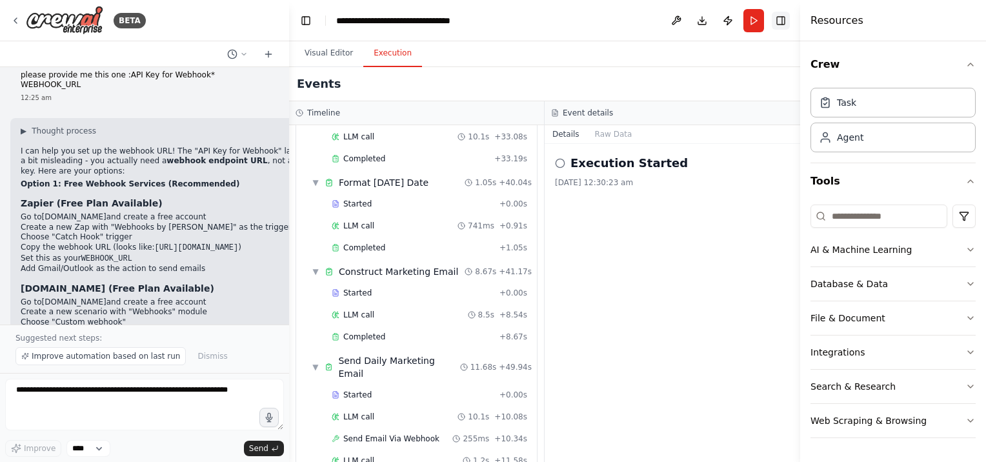
click at [783, 20] on button "Toggle Right Sidebar" at bounding box center [781, 21] width 18 height 18
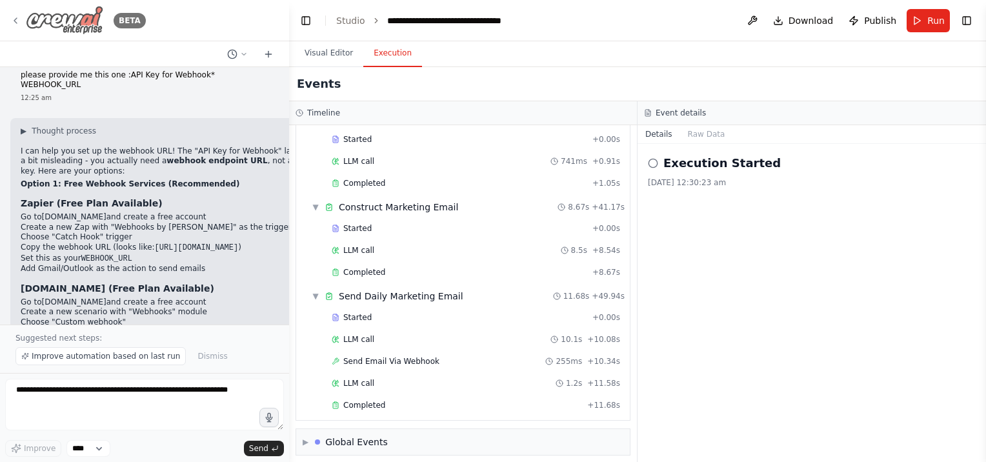
click at [18, 18] on icon at bounding box center [15, 20] width 10 height 10
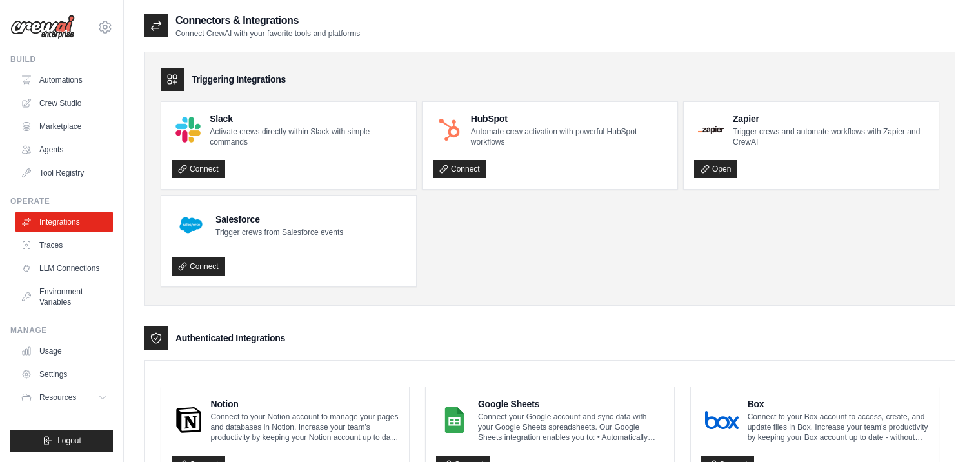
scroll to position [744, 0]
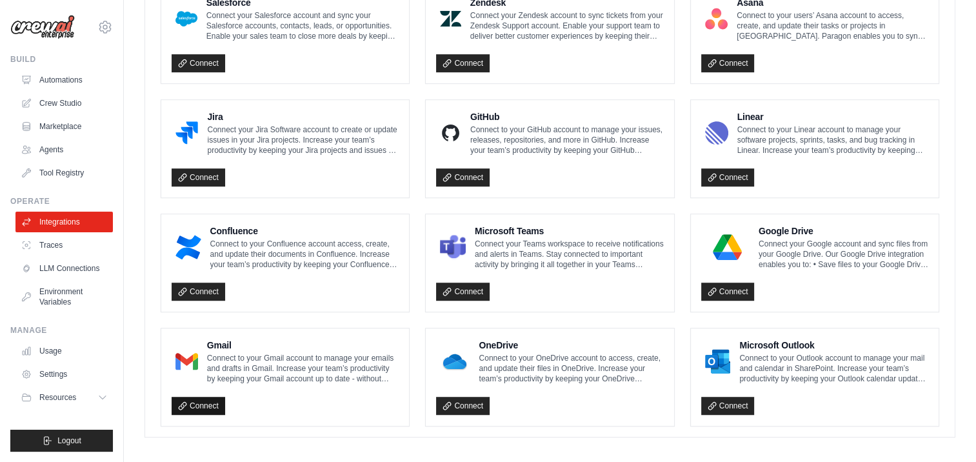
click at [210, 397] on link "Connect" at bounding box center [199, 406] width 54 height 18
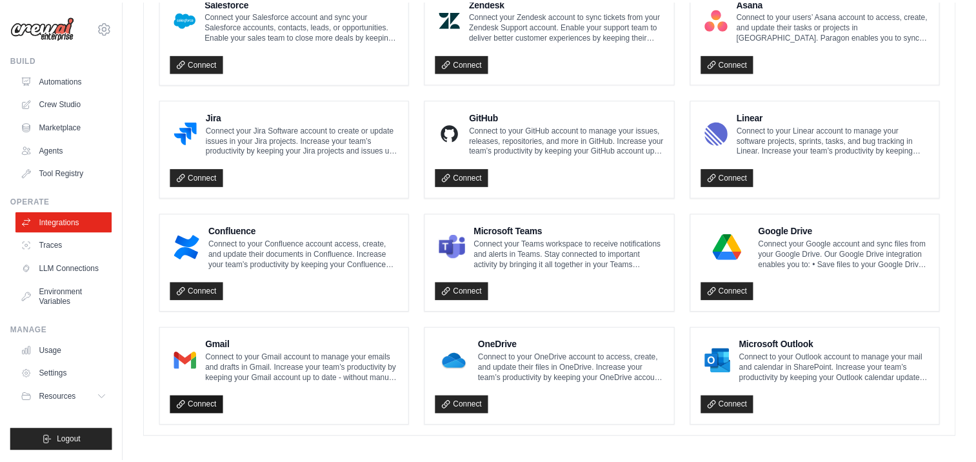
scroll to position [0, 0]
